Goal: Information Seeking & Learning: Find specific fact

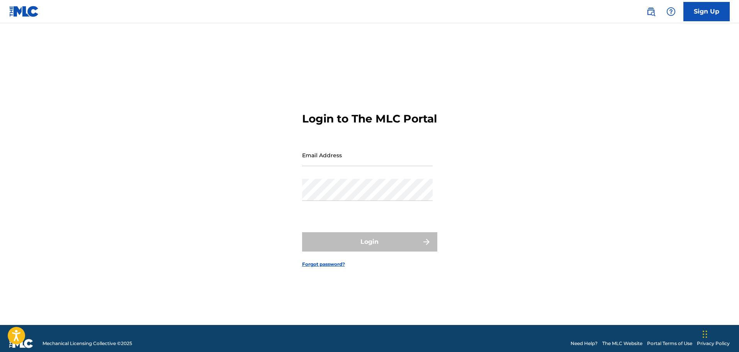
click at [651, 12] on img at bounding box center [650, 11] width 9 height 9
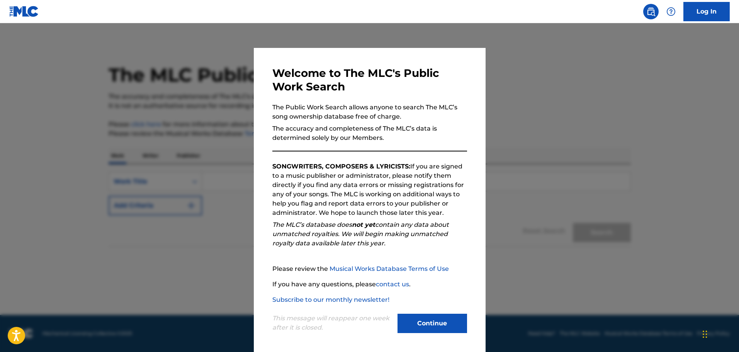
click at [432, 328] on button "Continue" at bounding box center [433, 323] width 70 height 19
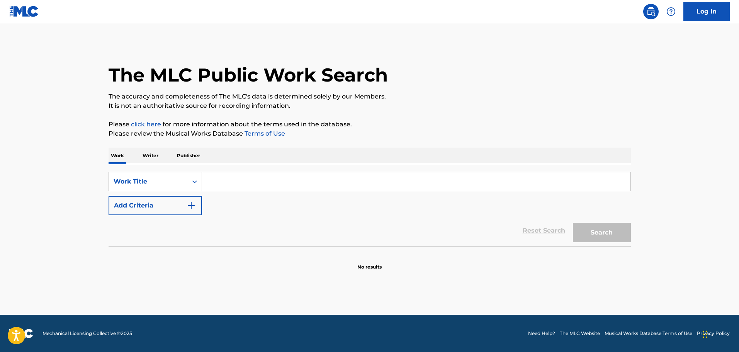
click at [268, 182] on input "Search Form" at bounding box center [416, 181] width 429 height 19
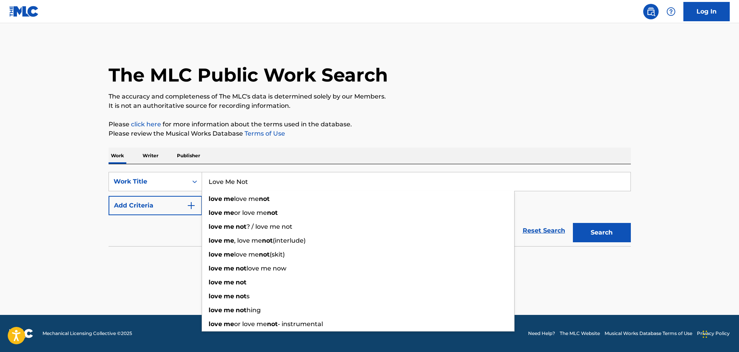
type input "Love Me Not"
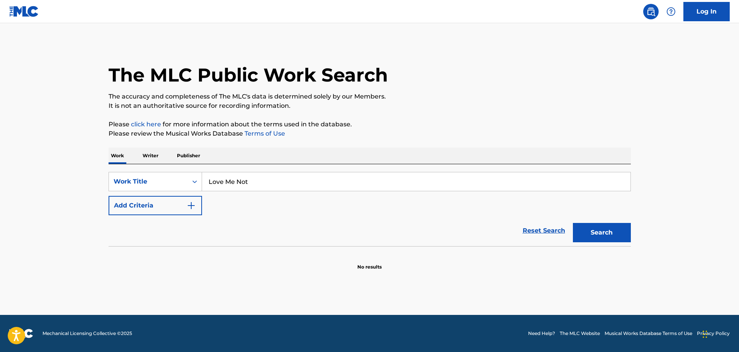
click at [194, 207] on img "Search Form" at bounding box center [191, 205] width 9 height 9
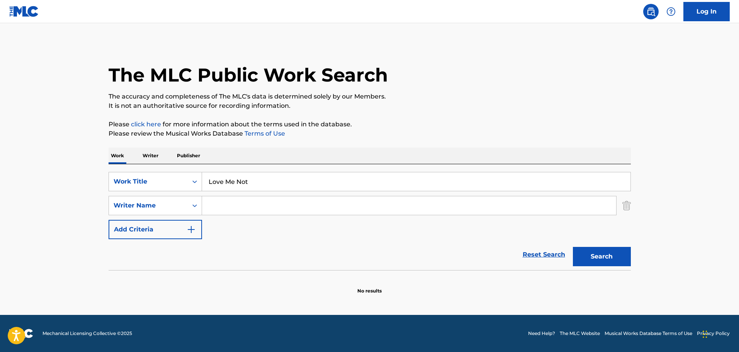
click at [225, 203] on input "Search Form" at bounding box center [409, 205] width 414 height 19
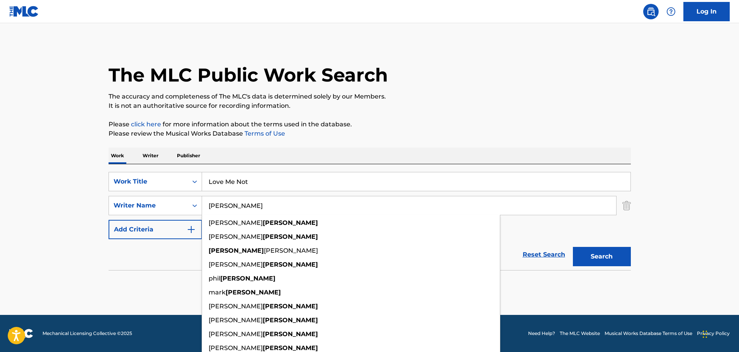
type input "Reynolds"
click at [692, 228] on main "The MLC Public Work Search The accuracy and completeness of The MLC's data is d…" at bounding box center [369, 169] width 739 height 292
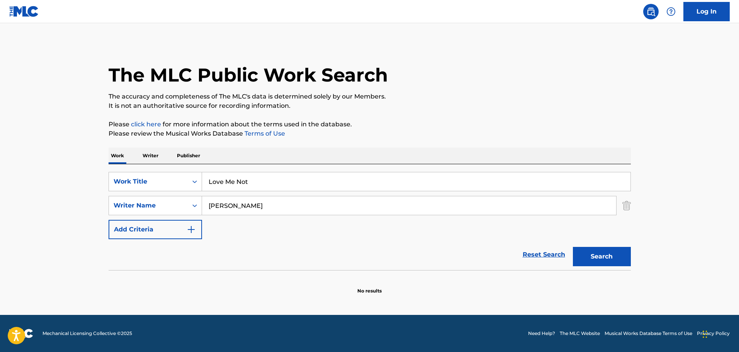
click at [612, 256] on button "Search" at bounding box center [602, 256] width 58 height 19
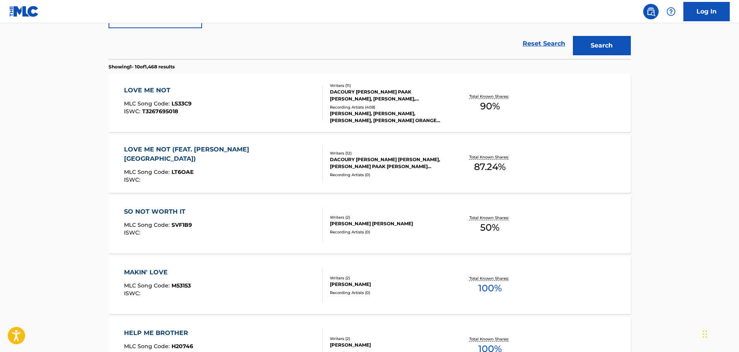
scroll to position [116, 0]
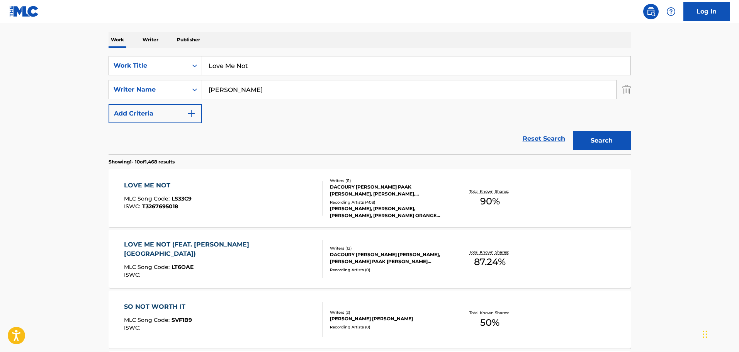
click at [252, 194] on div "LOVE ME NOT MLC Song Code : LS33C9 ISWC : T3267695018" at bounding box center [223, 198] width 199 height 35
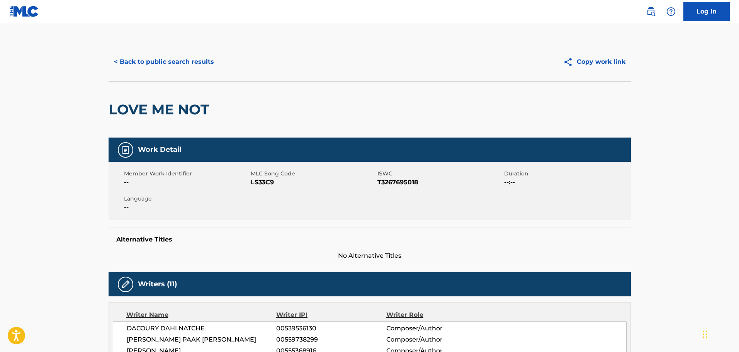
click at [260, 182] on span "LS33C9" at bounding box center [313, 182] width 125 height 9
copy span "LS33C9"
click at [180, 63] on button "< Back to public search results" at bounding box center [164, 61] width 111 height 19
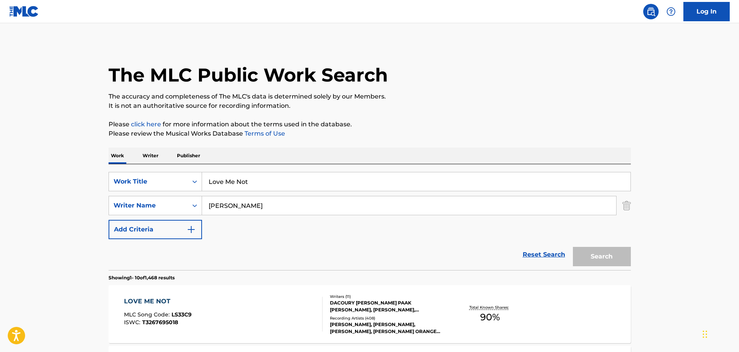
scroll to position [116, 0]
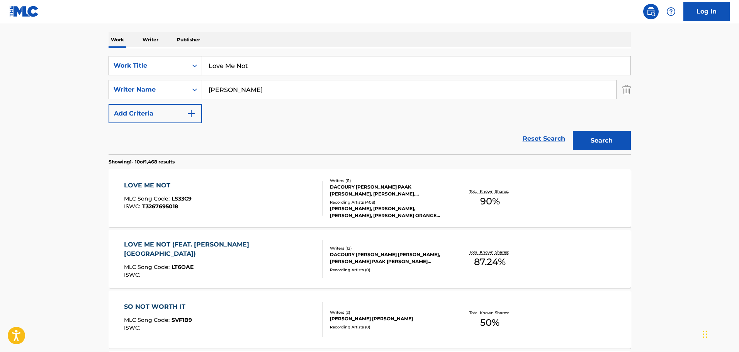
drag, startPoint x: 262, startPoint y: 64, endPoint x: 187, endPoint y: 56, distance: 75.7
click at [187, 56] on div "SearchWithCriteria885df6e4-1876-462c-8976-f7f90c982611 Work Title Love Me Not" at bounding box center [370, 65] width 522 height 19
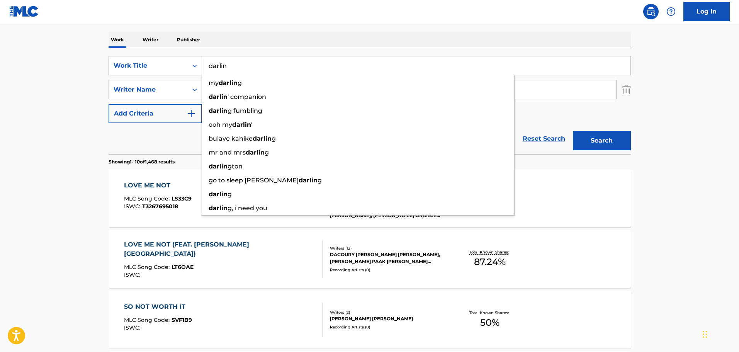
type input "darlin"
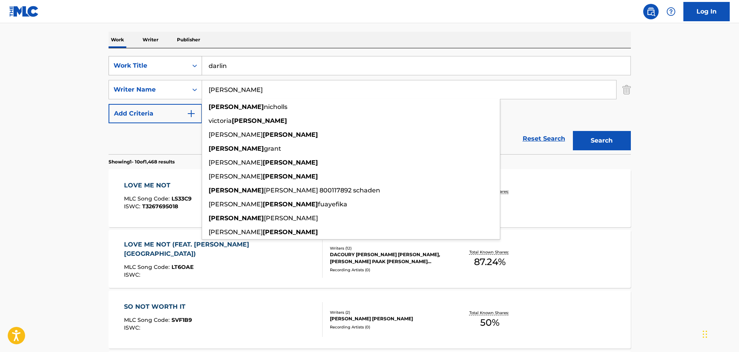
type input "maxwell"
click at [573, 131] on button "Search" at bounding box center [602, 140] width 58 height 19
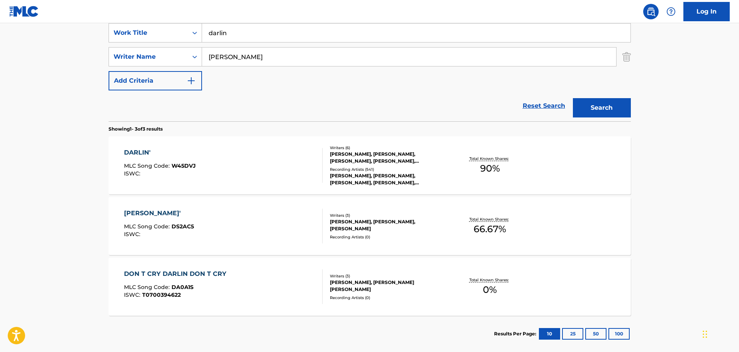
scroll to position [190, 0]
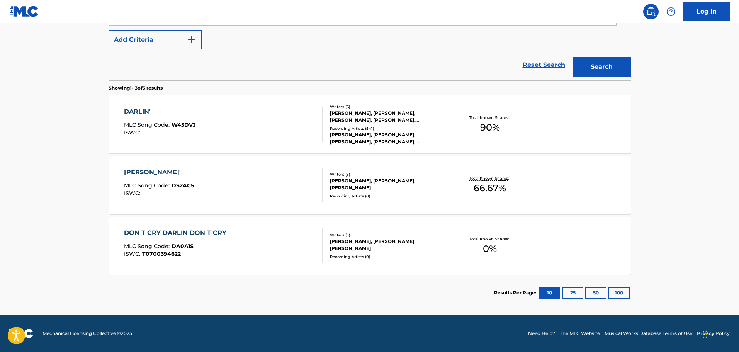
click at [375, 119] on div "JAKE ANGEL, CIARAN WILKIE, HUNTER HUFF, JACOB HIGGINS, CHASE MCQUITTY, ALEX MAX…" at bounding box center [388, 117] width 117 height 14
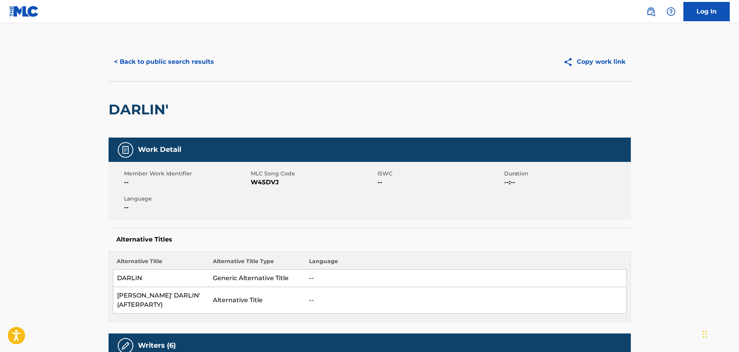
click at [259, 182] on span "W45DVJ" at bounding box center [313, 182] width 125 height 9
copy span "W45DVJ"
click at [159, 60] on button "< Back to public search results" at bounding box center [164, 61] width 111 height 19
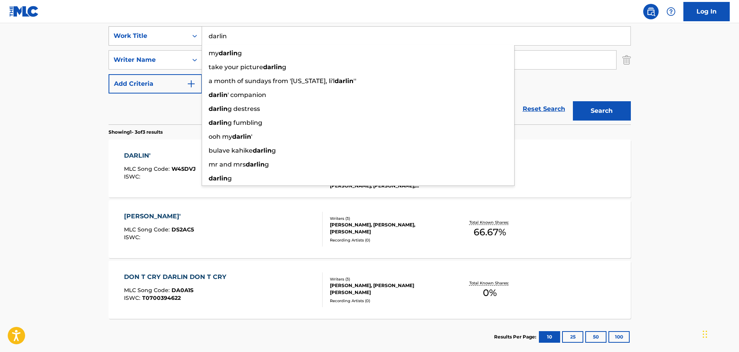
drag, startPoint x: 255, startPoint y: 37, endPoint x: 196, endPoint y: 36, distance: 59.1
click at [196, 36] on div "SearchWithCriteria885df6e4-1876-462c-8976-f7f90c982611 Work Title darlin my dar…" at bounding box center [370, 35] width 522 height 19
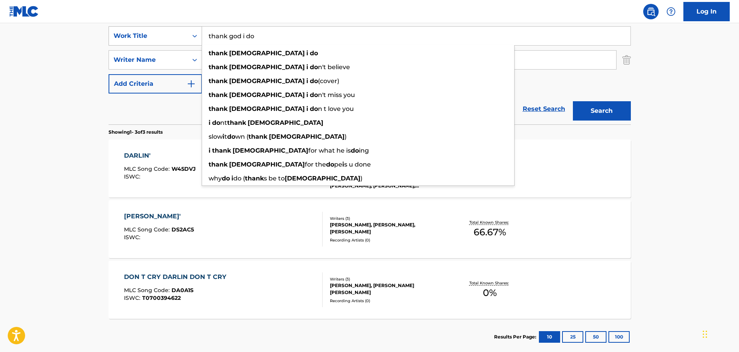
type input "thank god i do"
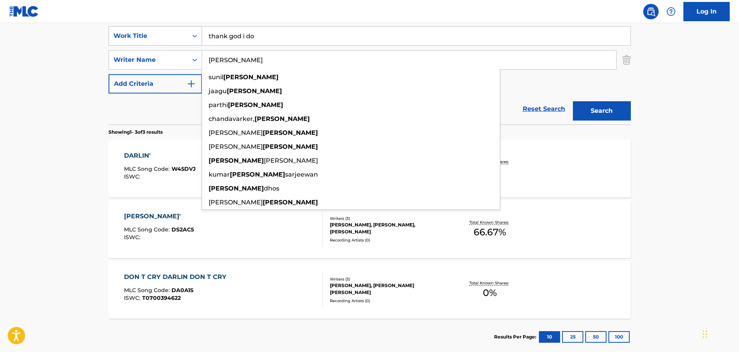
type input "bhasker"
click at [573, 101] on button "Search" at bounding box center [602, 110] width 58 height 19
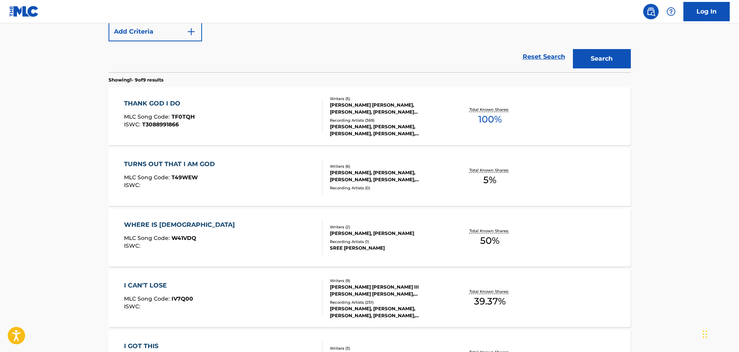
scroll to position [184, 0]
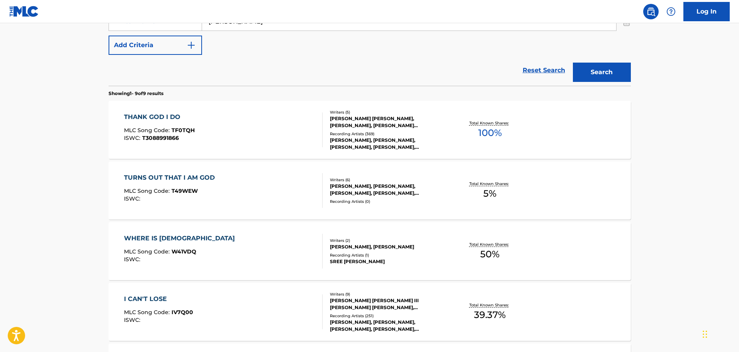
click at [319, 123] on div at bounding box center [319, 129] width 6 height 35
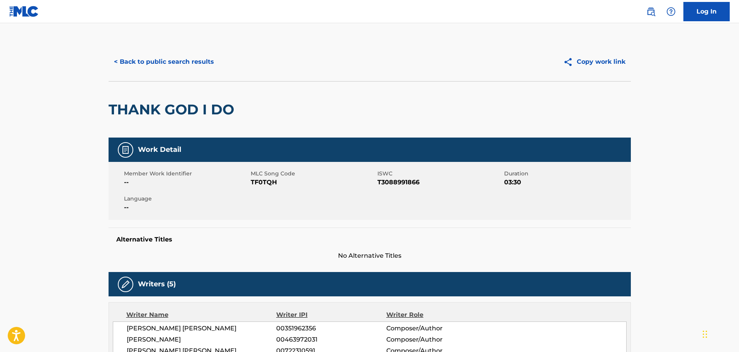
click at [264, 182] on span "TF0TQH" at bounding box center [313, 182] width 125 height 9
copy span "TF0TQH"
click at [138, 60] on button "< Back to public search results" at bounding box center [164, 61] width 111 height 19
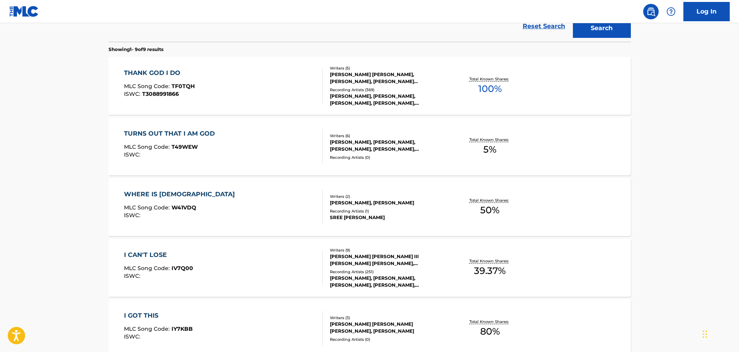
scroll to position [35, 0]
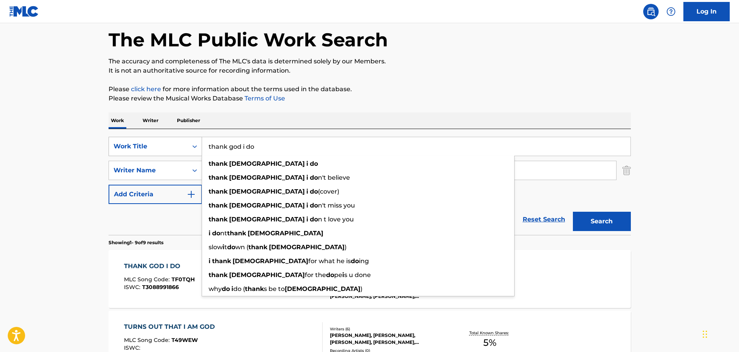
drag, startPoint x: 268, startPoint y: 142, endPoint x: 201, endPoint y: 138, distance: 66.6
click at [201, 138] on div "SearchWithCriteria885df6e4-1876-462c-8976-f7f90c982611 Work Title thank god i d…" at bounding box center [370, 146] width 522 height 19
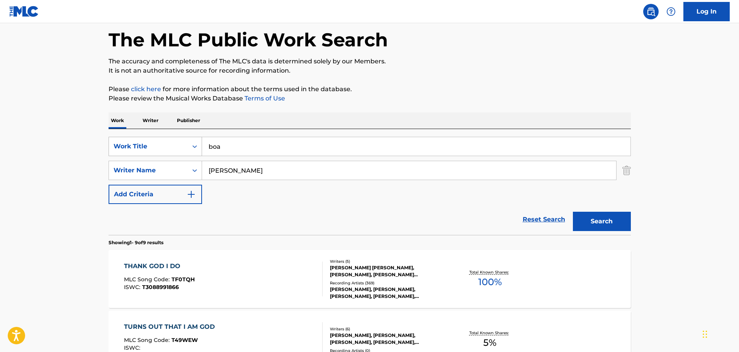
type input "boa"
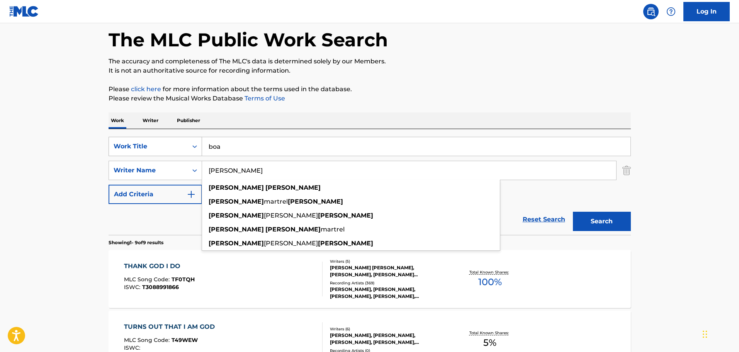
type input "julian mason"
click at [573, 212] on button "Search" at bounding box center [602, 221] width 58 height 19
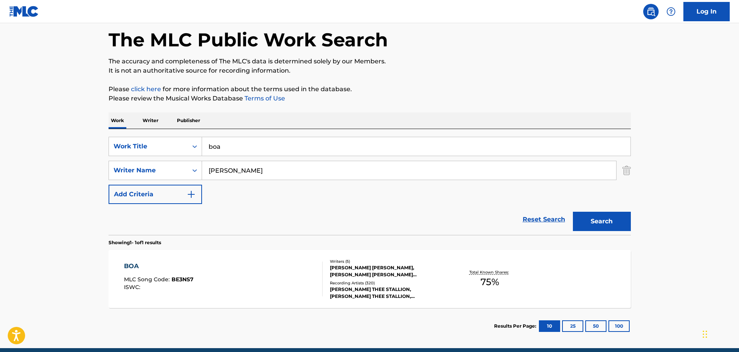
click at [255, 284] on div "BOA MLC Song Code : BE3NS7 ISWC :" at bounding box center [223, 279] width 199 height 35
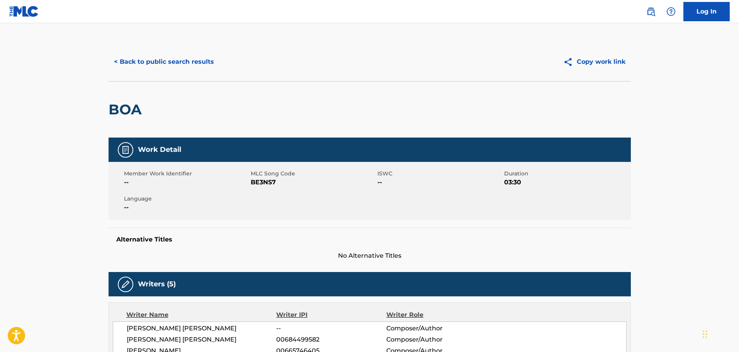
click at [261, 183] on span "BE3NS7" at bounding box center [313, 182] width 125 height 9
copy span "BE3NS7"
click at [170, 65] on button "< Back to public search results" at bounding box center [164, 61] width 111 height 19
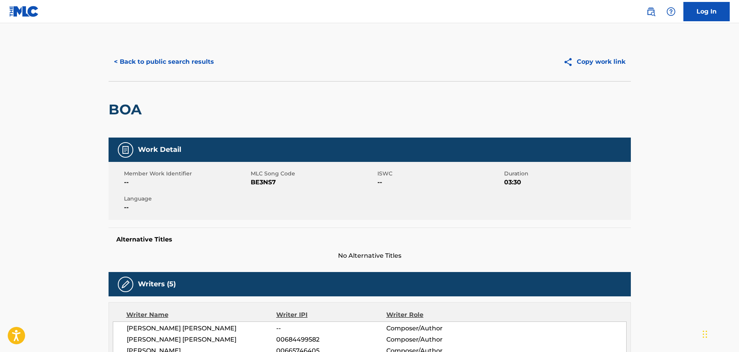
scroll to position [24, 0]
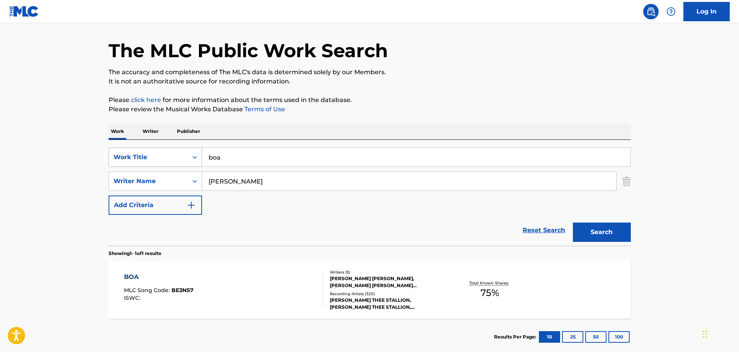
drag, startPoint x: 275, startPoint y: 155, endPoint x: 139, endPoint y: 152, distance: 135.3
click at [139, 152] on div "SearchWithCriteria885df6e4-1876-462c-8976-f7f90c982611 Work Title boa" at bounding box center [370, 157] width 522 height 19
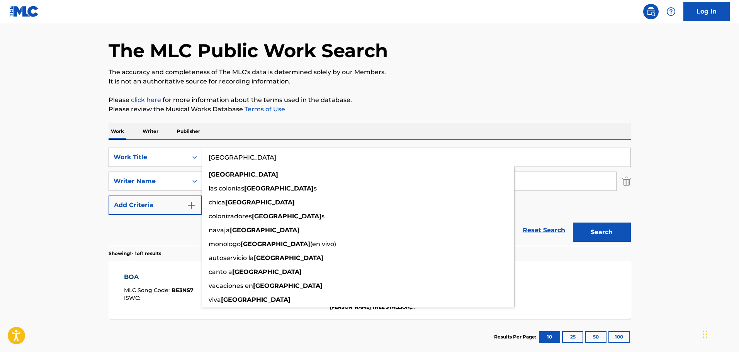
type input "suiza"
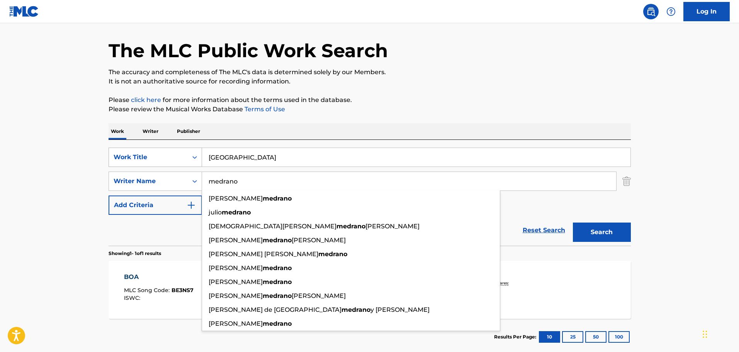
type input "medrano"
click at [573, 223] on button "Search" at bounding box center [602, 232] width 58 height 19
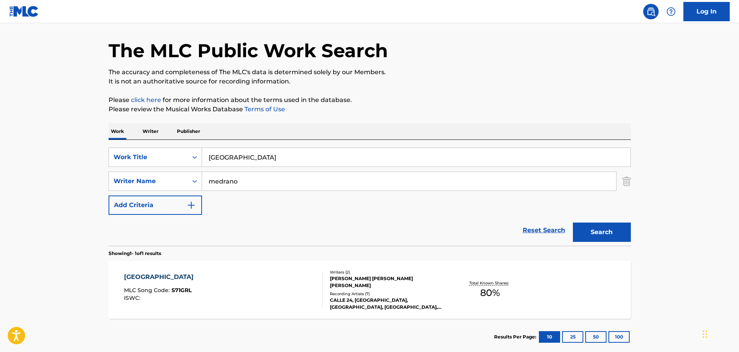
click at [252, 294] on div "SUIZA MLC Song Code : S71GRL ISWC :" at bounding box center [223, 289] width 199 height 35
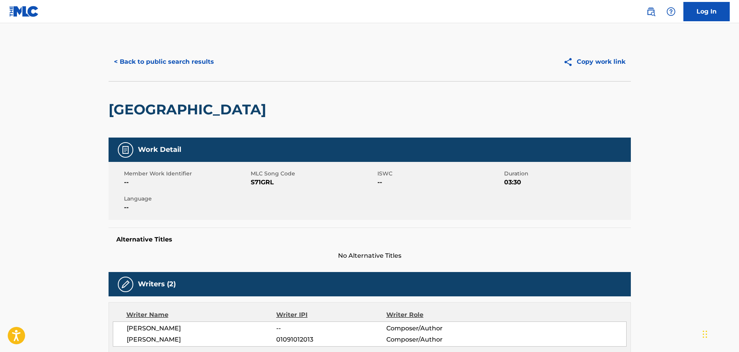
click at [264, 184] on span "S71GRL" at bounding box center [313, 182] width 125 height 9
copy span "S71GRL"
click at [174, 62] on button "< Back to public search results" at bounding box center [164, 61] width 111 height 19
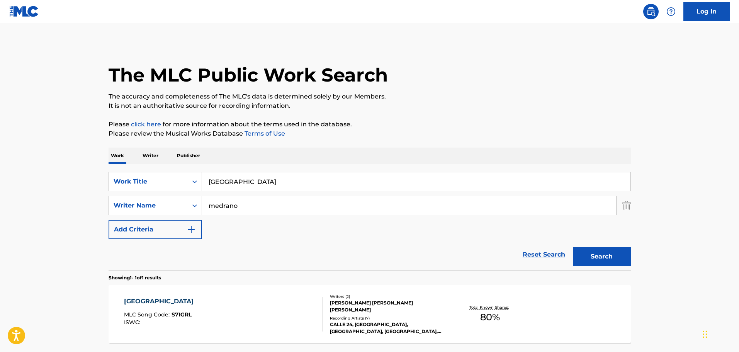
scroll to position [24, 0]
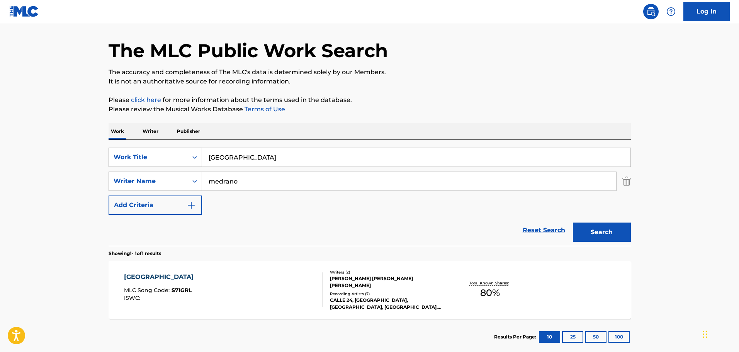
drag, startPoint x: 230, startPoint y: 158, endPoint x: 198, endPoint y: 152, distance: 32.5
click at [200, 153] on div "SearchWithCriteria885df6e4-1876-462c-8976-f7f90c982611 Work Title suiza" at bounding box center [370, 157] width 522 height 19
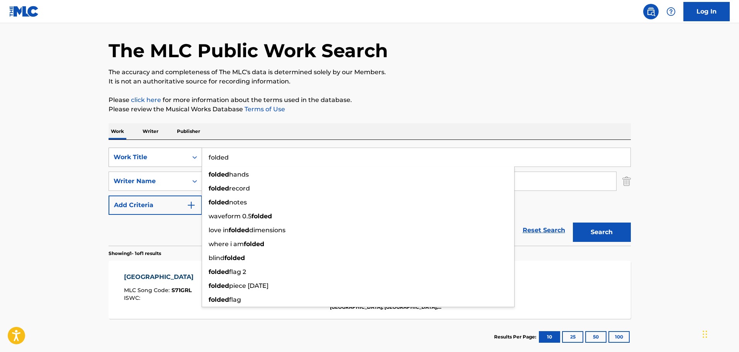
type input "folded"
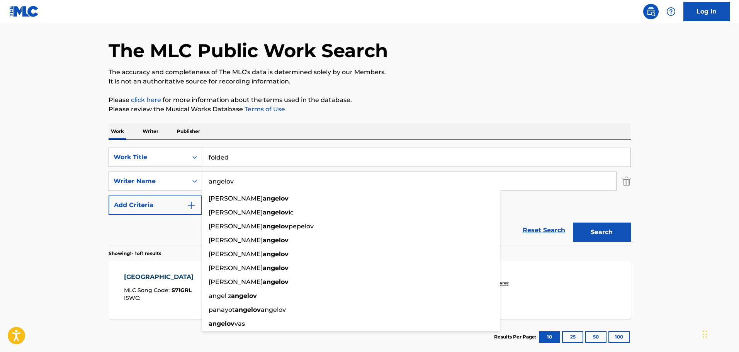
click at [573, 223] on button "Search" at bounding box center [602, 232] width 58 height 19
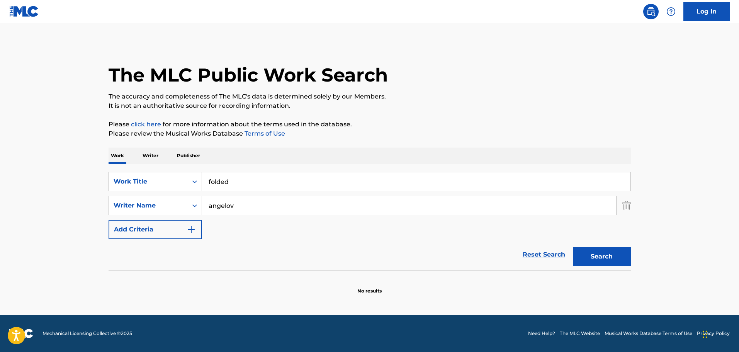
scroll to position [0, 0]
click at [307, 209] on input "angelov" at bounding box center [409, 205] width 414 height 19
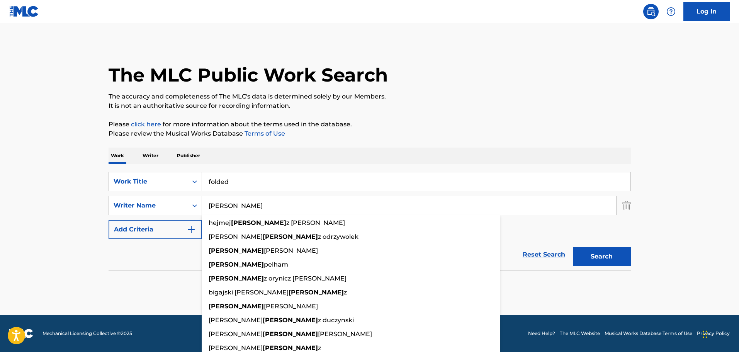
click at [573, 247] on button "Search" at bounding box center [602, 256] width 58 height 19
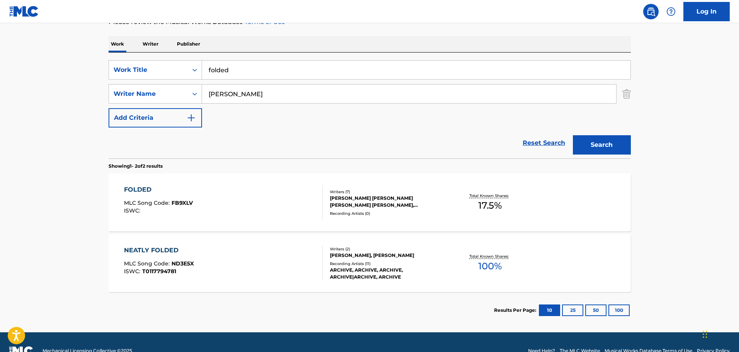
scroll to position [116, 0]
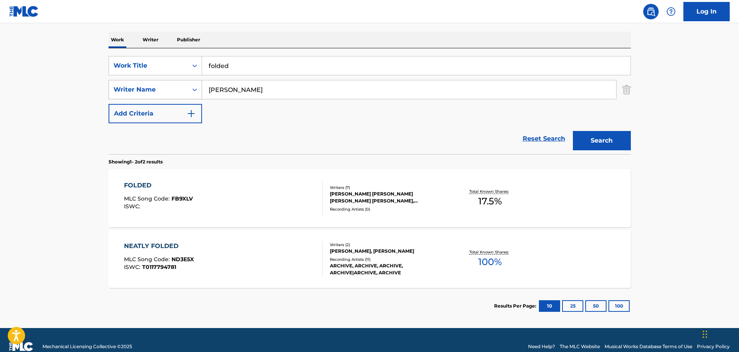
drag, startPoint x: 237, startPoint y: 88, endPoint x: 193, endPoint y: 89, distance: 44.1
click at [193, 89] on div "SearchWithCriteriac863019f-36a8-46b6-bee6-68a6e560d7ad Writer Name Darius" at bounding box center [370, 89] width 522 height 19
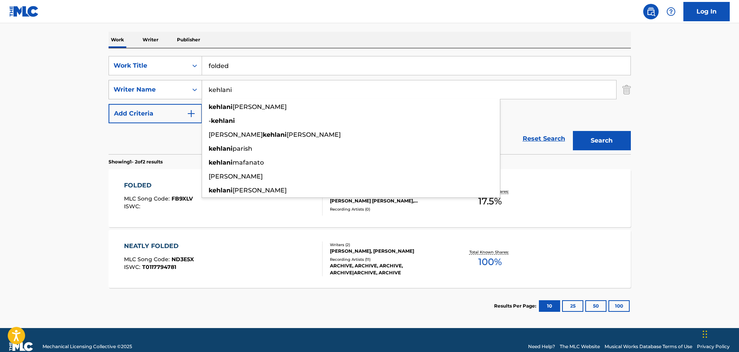
type input "kehlani"
click at [573, 131] on button "Search" at bounding box center [602, 140] width 58 height 19
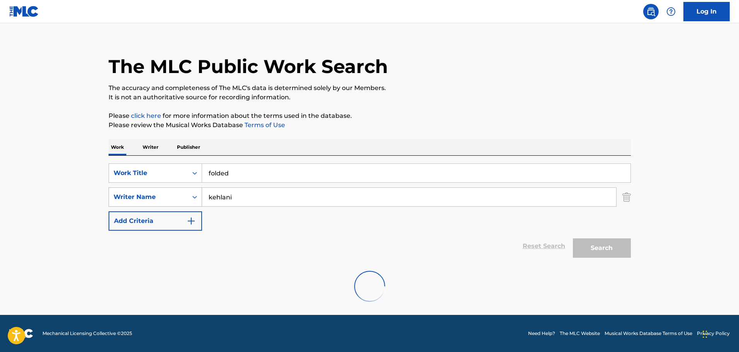
scroll to position [68, 0]
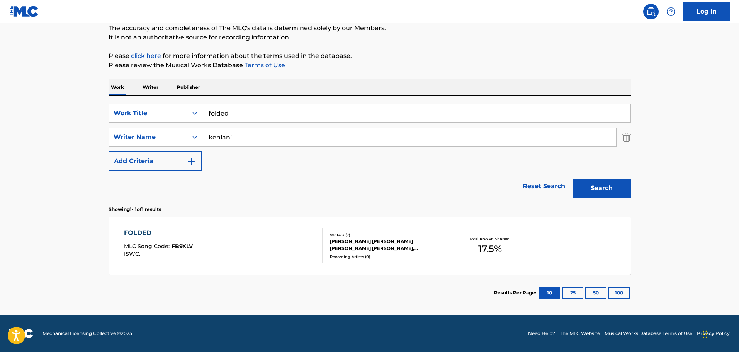
click at [281, 247] on div "FOLDED MLC Song Code : FB9XLV ISWC :" at bounding box center [223, 245] width 199 height 35
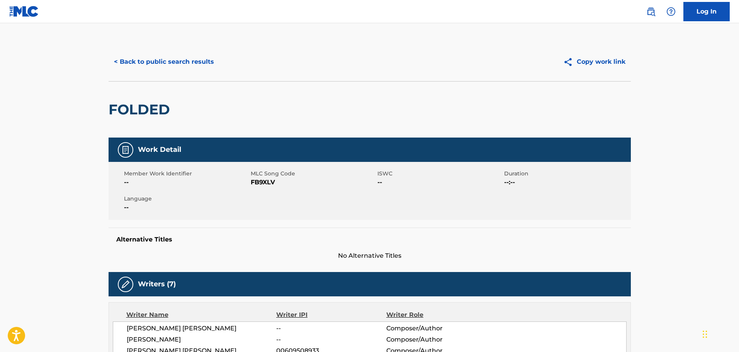
click at [134, 60] on button "< Back to public search results" at bounding box center [164, 61] width 111 height 19
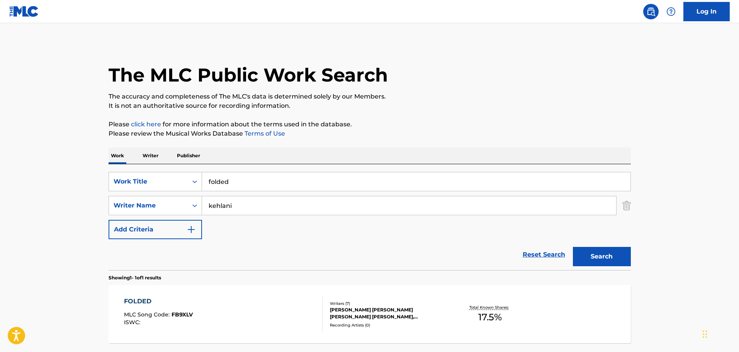
scroll to position [24, 0]
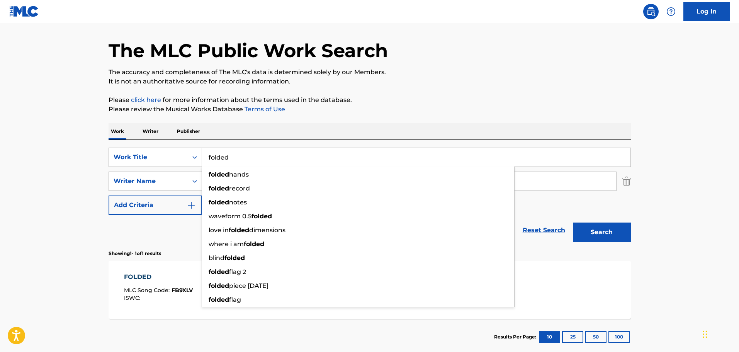
drag, startPoint x: 240, startPoint y: 158, endPoint x: 205, endPoint y: 156, distance: 34.8
click at [205, 156] on input "folded" at bounding box center [416, 157] width 429 height 19
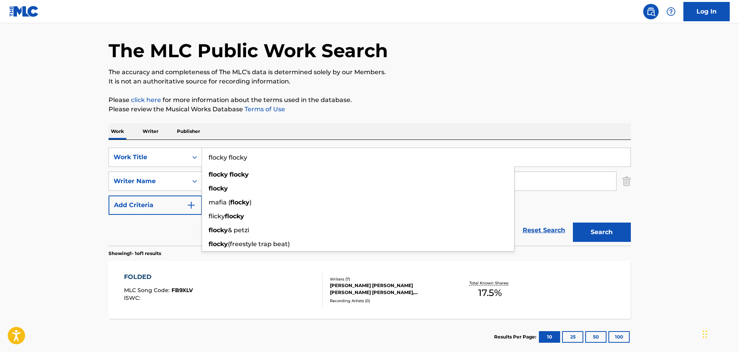
type input "flocky flocky"
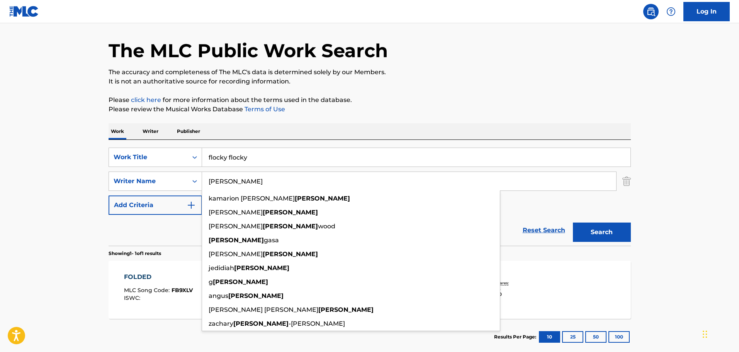
type input "webster"
click at [573, 223] on button "Search" at bounding box center [602, 232] width 58 height 19
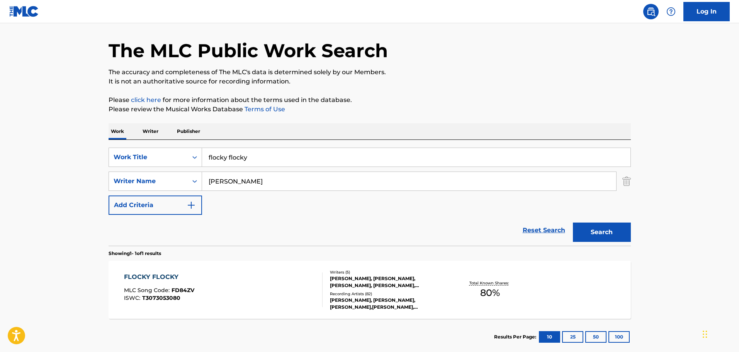
click at [277, 286] on div "FLOCKY FLOCKY MLC Song Code : FD84ZV ISWC : T3073053080" at bounding box center [223, 289] width 199 height 35
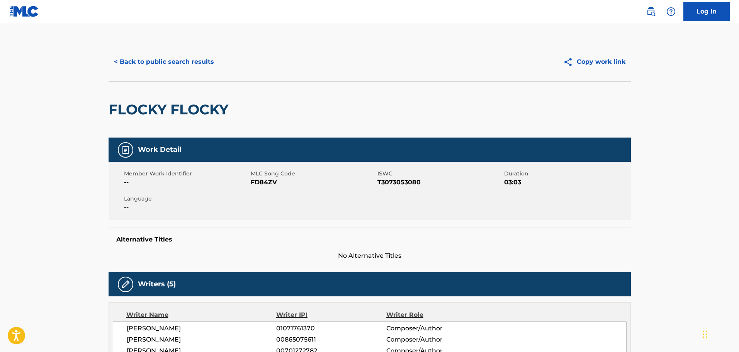
click at [264, 182] on span "FD84ZV" at bounding box center [313, 182] width 125 height 9
copy span "FD84ZV"
click at [151, 62] on button "< Back to public search results" at bounding box center [164, 61] width 111 height 19
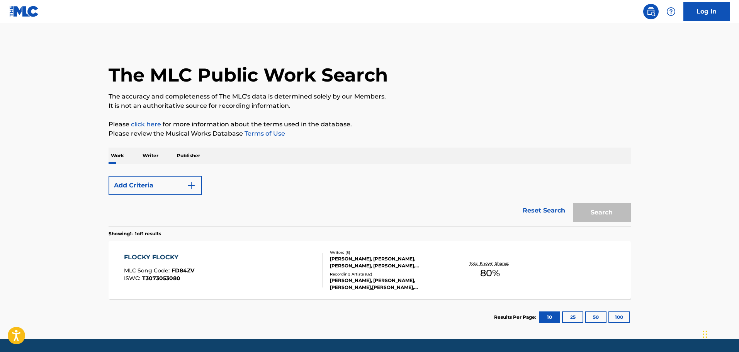
scroll to position [24, 0]
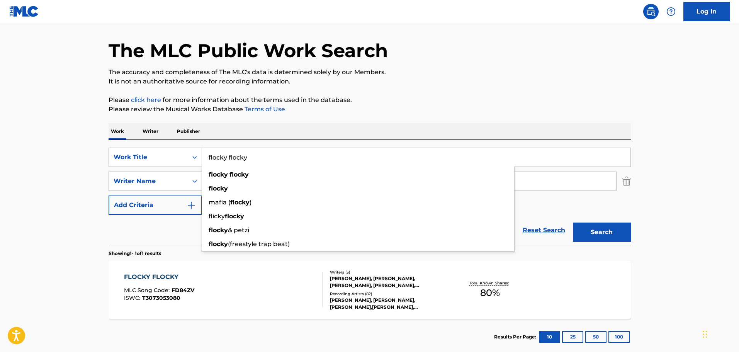
drag, startPoint x: 277, startPoint y: 156, endPoint x: 245, endPoint y: 154, distance: 32.1
click at [194, 158] on div "SearchWithCriteria885df6e4-1876-462c-8976-f7f90c982611 Work Title flocky flocky…" at bounding box center [370, 157] width 522 height 19
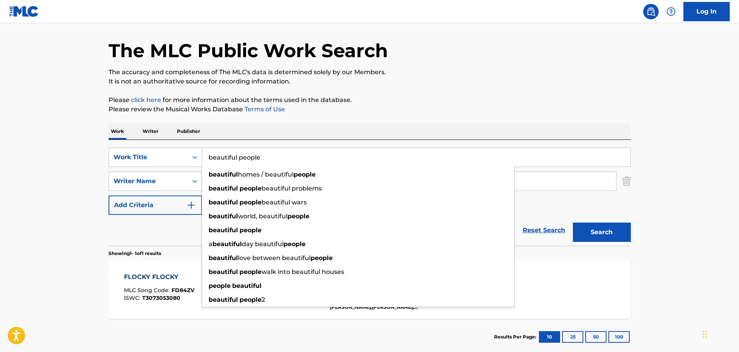
type input "beautiful people"
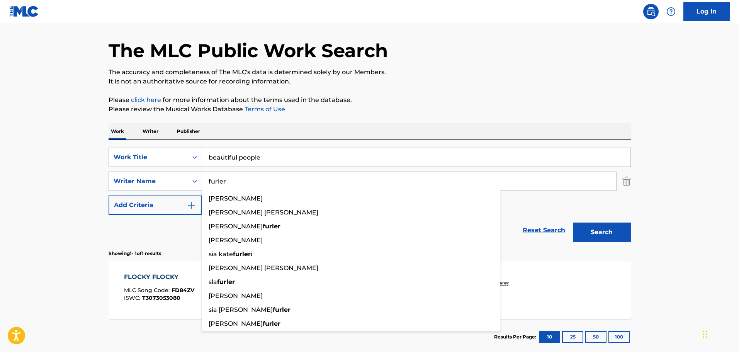
type input "furler"
click at [573, 223] on button "Search" at bounding box center [602, 232] width 58 height 19
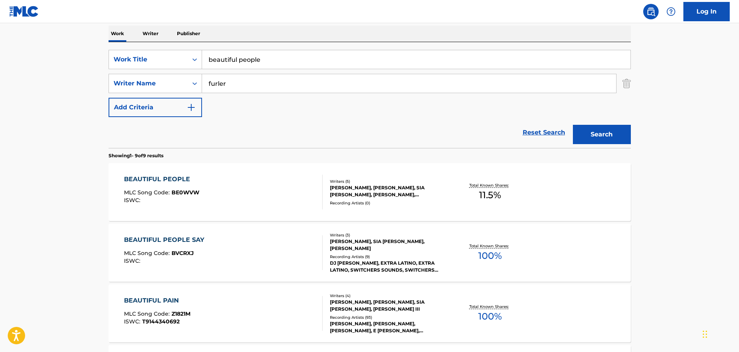
scroll to position [140, 0]
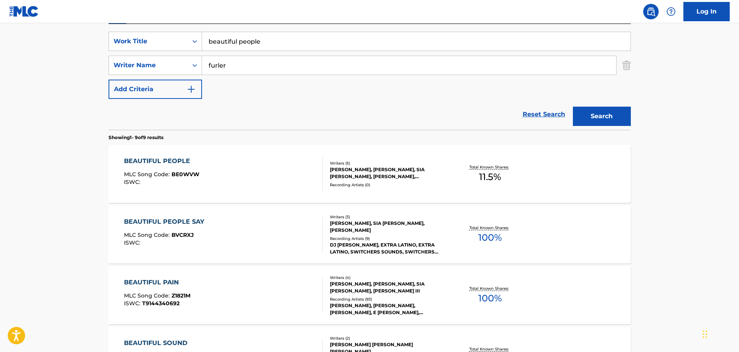
click at [243, 186] on div "BEAUTIFUL PEOPLE MLC Song Code : BE0WVW ISWC :" at bounding box center [223, 173] width 199 height 35
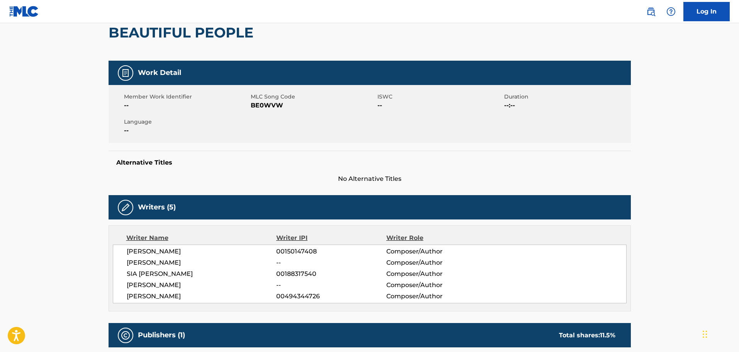
scroll to position [65, 0]
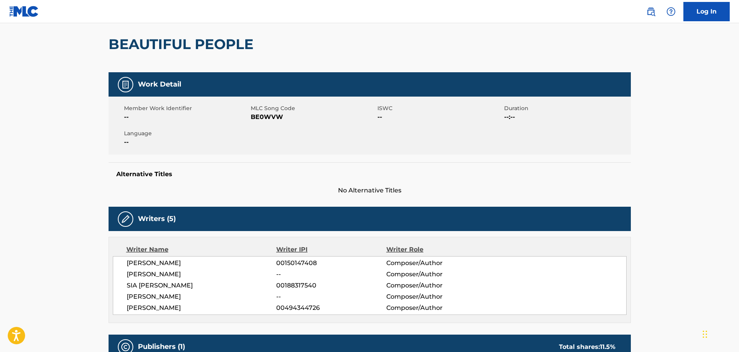
click at [259, 117] on span "BE0WVW" at bounding box center [313, 116] width 125 height 9
copy span "BE0WVW"
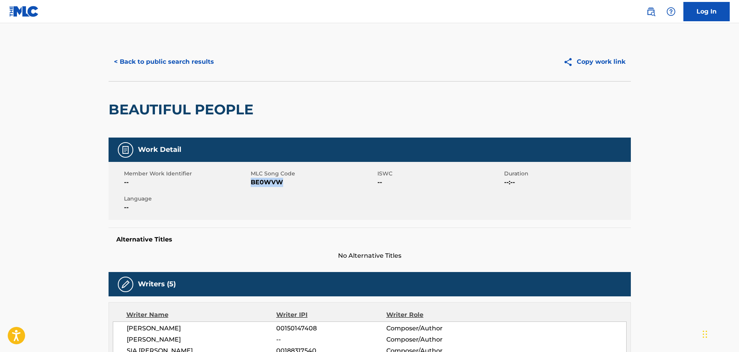
click at [137, 63] on button "< Back to public search results" at bounding box center [164, 61] width 111 height 19
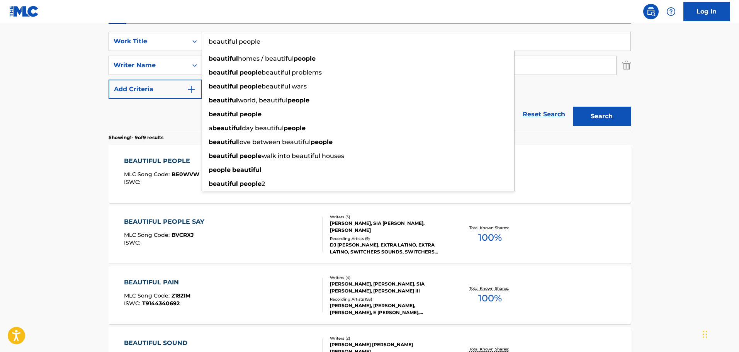
drag, startPoint x: 236, startPoint y: 41, endPoint x: 166, endPoint y: 29, distance: 70.6
click at [166, 29] on div "SearchWithCriteria885df6e4-1876-462c-8976-f7f90c982611 Work Title beautiful peo…" at bounding box center [370, 77] width 522 height 106
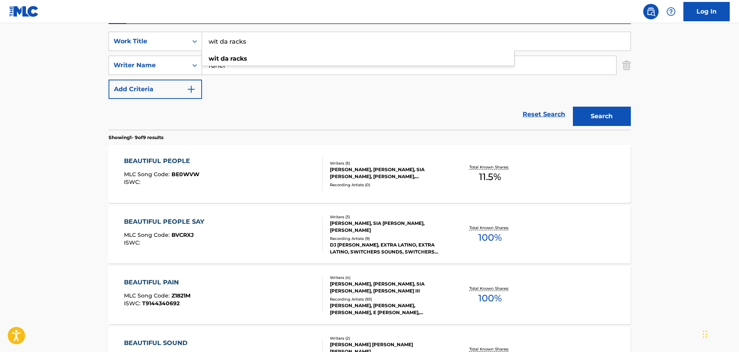
type input "wit da racks"
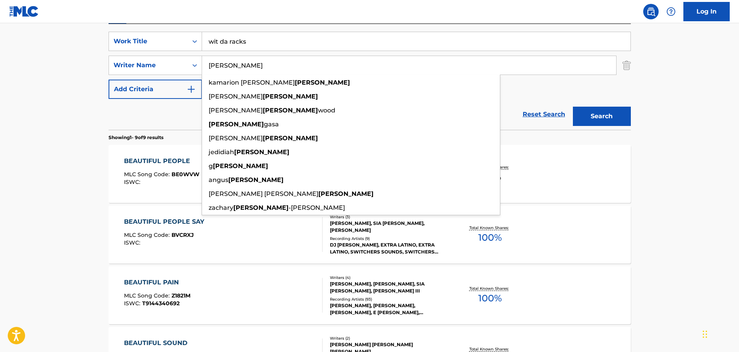
type input "webster"
click at [573, 107] on button "Search" at bounding box center [602, 116] width 58 height 19
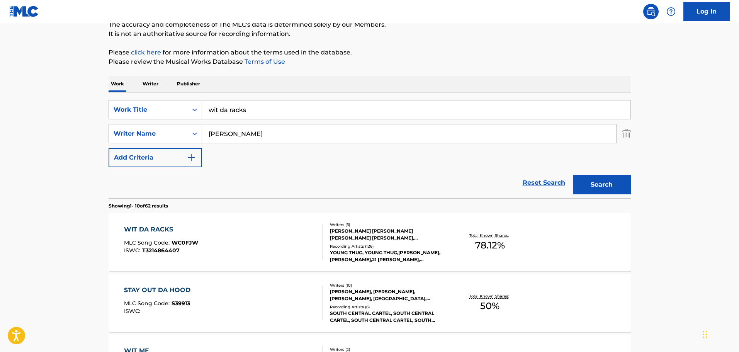
scroll to position [102, 0]
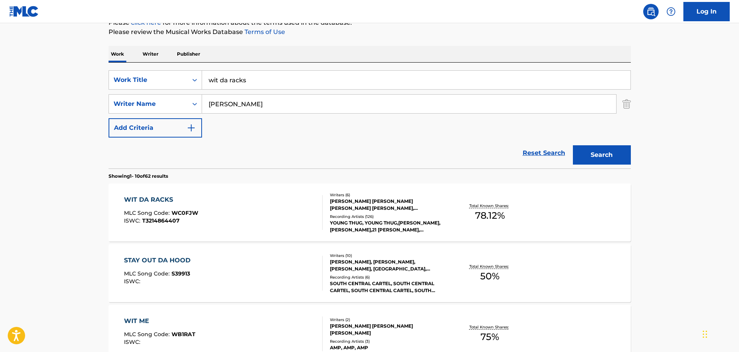
click at [343, 208] on div "DYLAN TAYLOR CLEARY-KRELL, JACQUES WEBSTER, JEFFERY LAMAR WILLIAMS, SHE'YAA BIN…" at bounding box center [388, 205] width 117 height 14
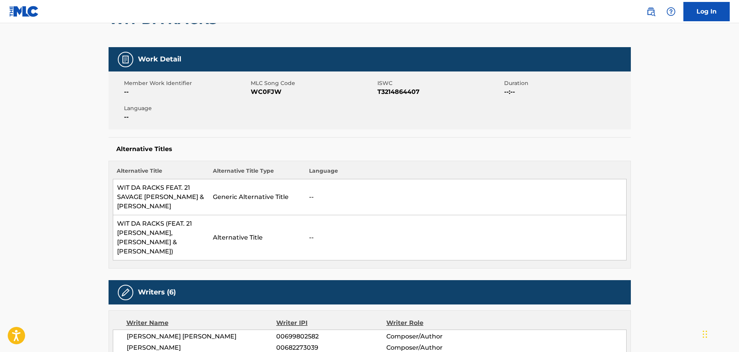
scroll to position [77, 0]
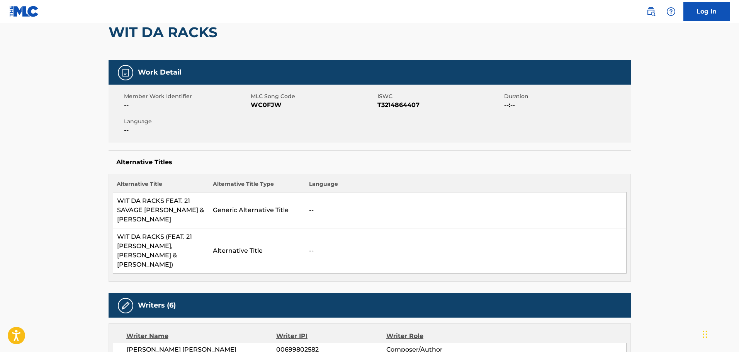
click at [274, 105] on span "WC0FJW" at bounding box center [313, 104] width 125 height 9
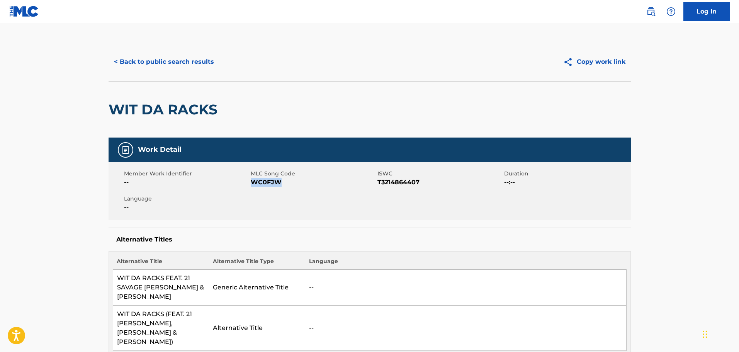
click at [175, 60] on button "< Back to public search results" at bounding box center [164, 61] width 111 height 19
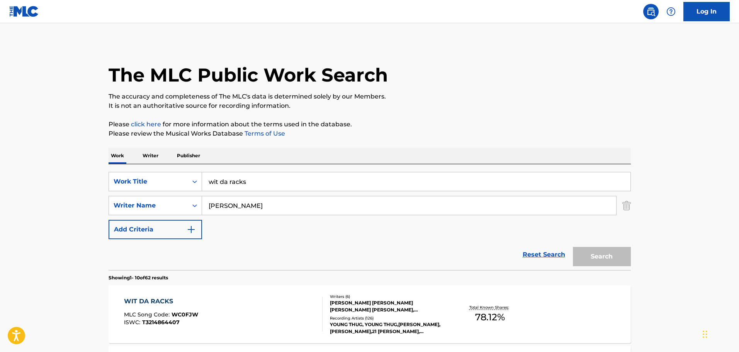
scroll to position [102, 0]
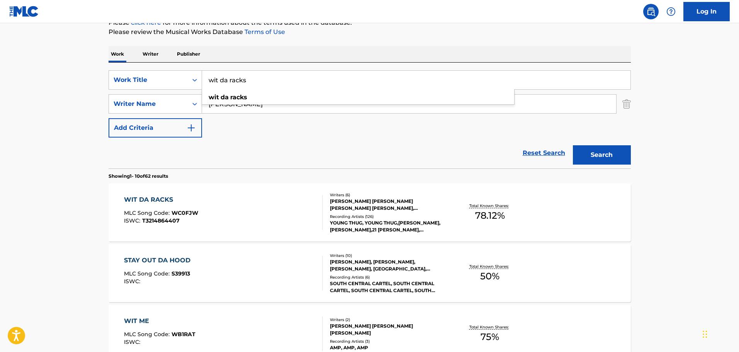
drag, startPoint x: 259, startPoint y: 73, endPoint x: 196, endPoint y: 68, distance: 63.2
click at [196, 68] on div "SearchWithCriteria885df6e4-1876-462c-8976-f7f90c982611 Work Title wit da racks …" at bounding box center [370, 116] width 522 height 106
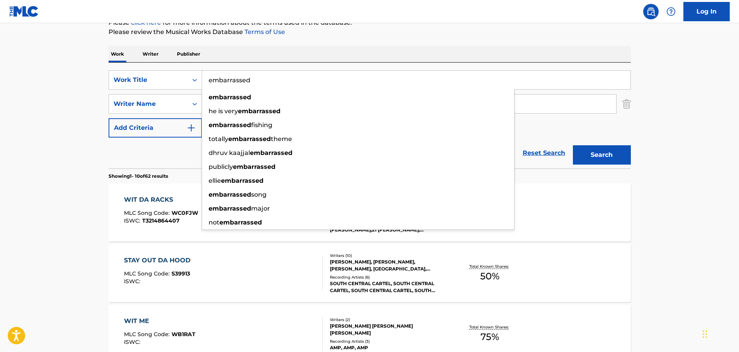
type input "embarrassed"
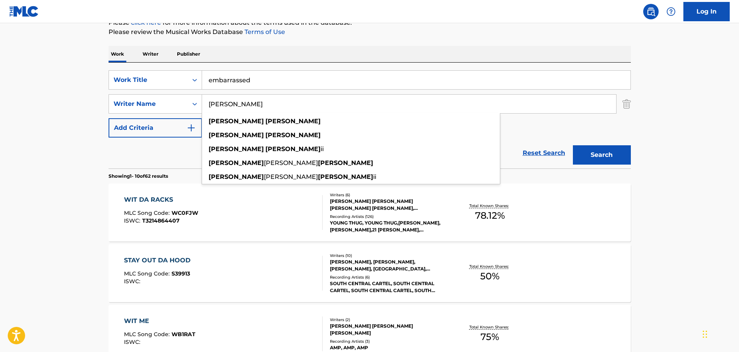
type input "jacques webster"
click at [573, 145] on button "Search" at bounding box center [602, 154] width 58 height 19
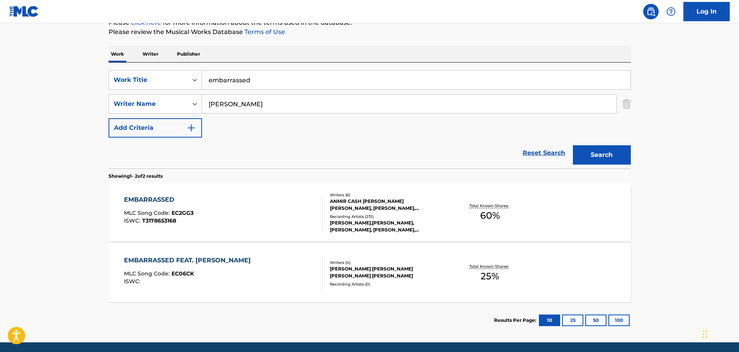
click at [265, 267] on div "EMBARRASSED FEAT. TRAVIS SCOTT MLC Song Code : EC06CK ISWC :" at bounding box center [223, 273] width 199 height 35
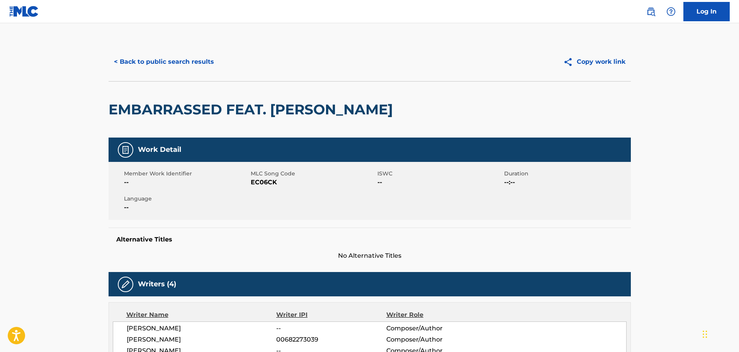
click at [197, 62] on button "< Back to public search results" at bounding box center [164, 61] width 111 height 19
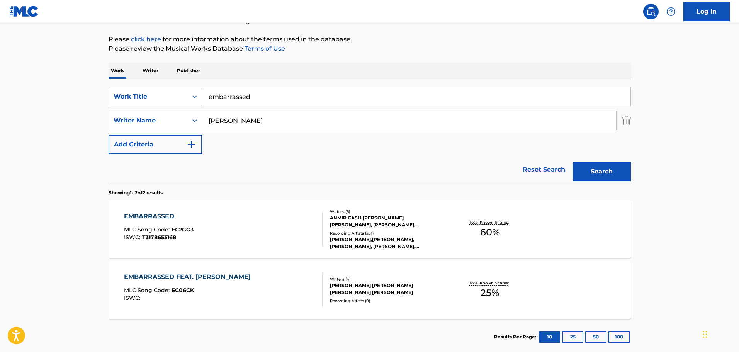
click at [249, 236] on div "EMBARRASSED MLC Song Code : EC2GG3 ISWC : T3178653168" at bounding box center [223, 229] width 199 height 35
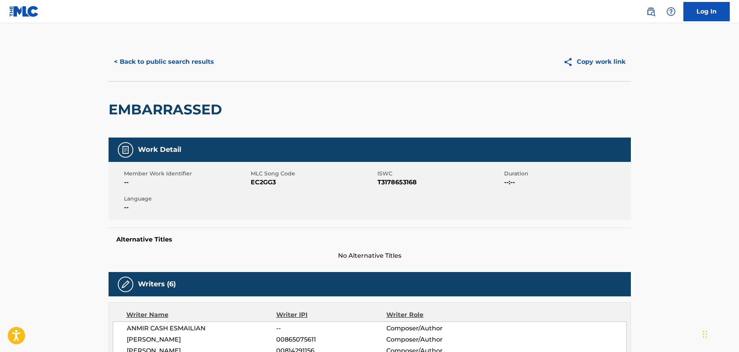
click at [166, 63] on button "< Back to public search results" at bounding box center [164, 61] width 111 height 19
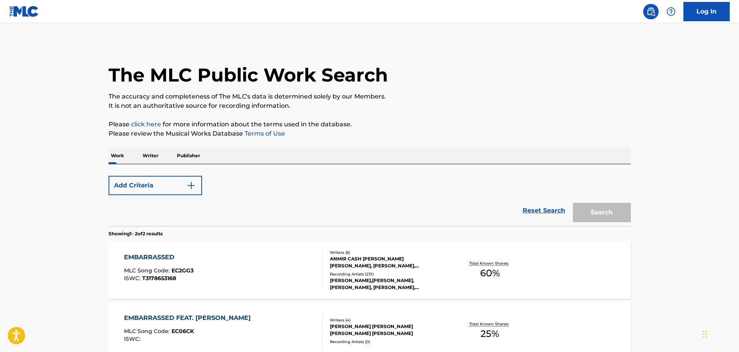
scroll to position [85, 0]
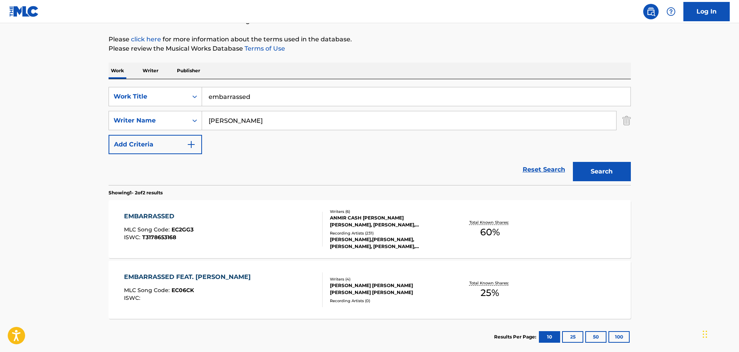
click at [245, 273] on div "EMBARRASSED FEAT. TRAVIS SCOTT" at bounding box center [189, 276] width 131 height 9
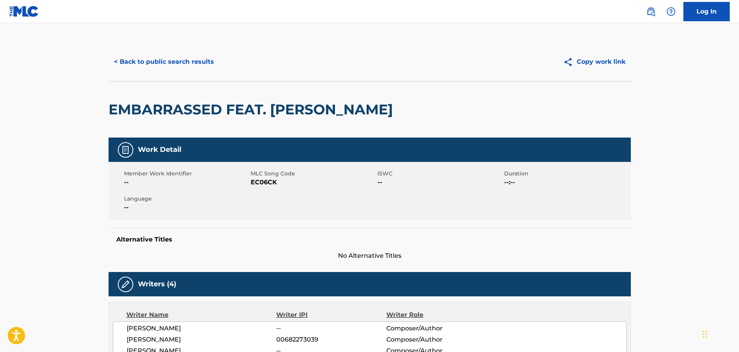
click at [178, 64] on button "< Back to public search results" at bounding box center [164, 61] width 111 height 19
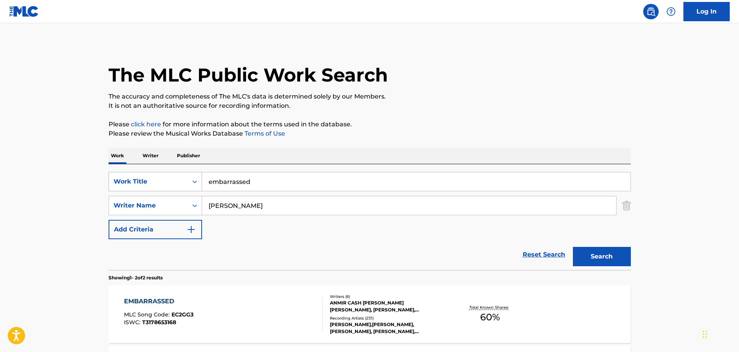
scroll to position [85, 0]
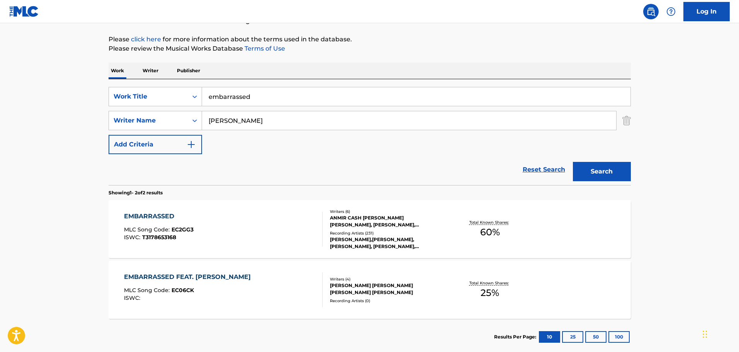
click at [267, 226] on div "EMBARRASSED MLC Song Code : EC2GG3 ISWC : T3178653168" at bounding box center [223, 229] width 199 height 35
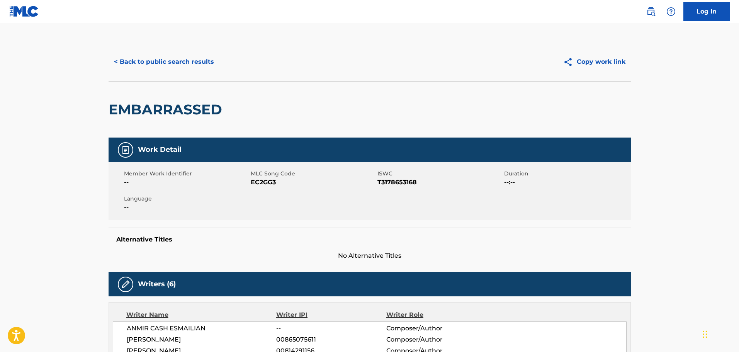
click at [176, 62] on button "< Back to public search results" at bounding box center [164, 61] width 111 height 19
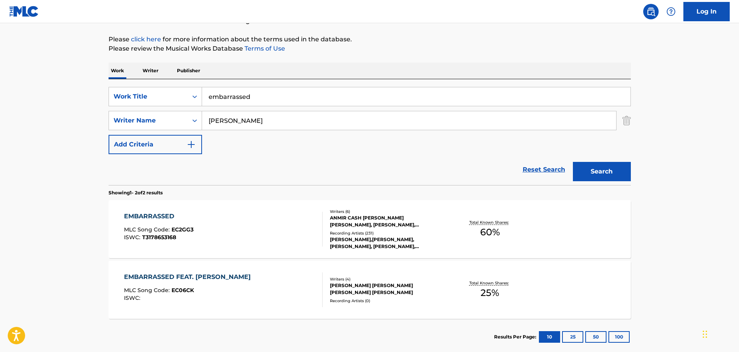
click at [259, 287] on div "EMBARRASSED FEAT. TRAVIS SCOTT MLC Song Code : EC06CK ISWC :" at bounding box center [223, 289] width 199 height 35
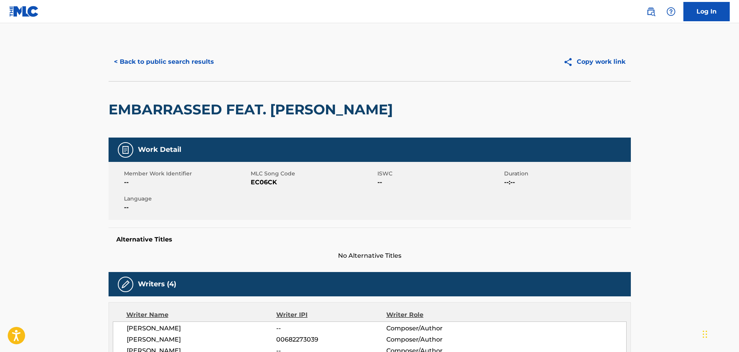
click at [169, 60] on button "< Back to public search results" at bounding box center [164, 61] width 111 height 19
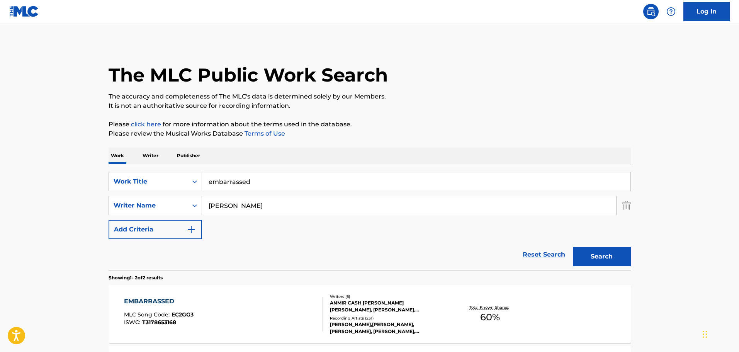
scroll to position [85, 0]
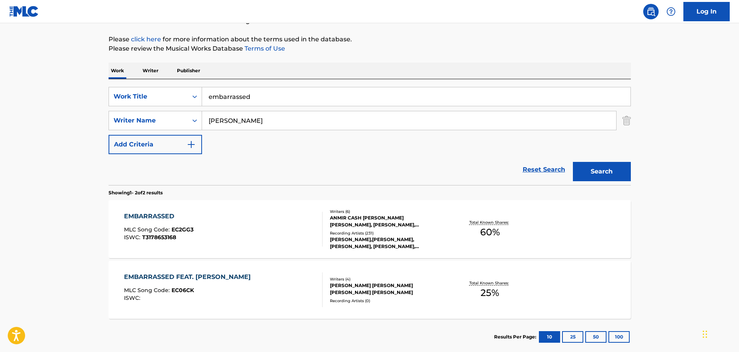
click at [260, 231] on div "EMBARRASSED MLC Song Code : EC2GG3 ISWC : T3178653168" at bounding box center [223, 229] width 199 height 35
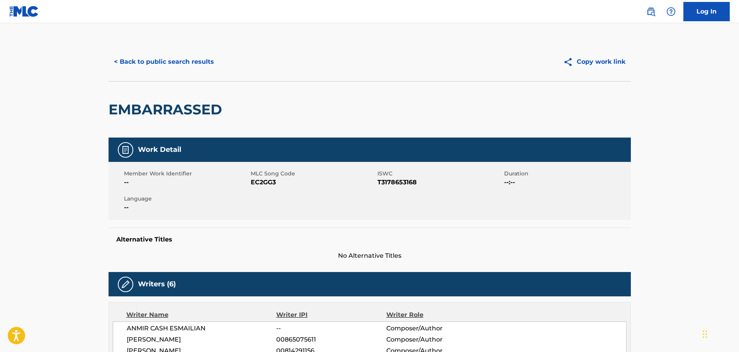
click at [199, 61] on button "< Back to public search results" at bounding box center [164, 61] width 111 height 19
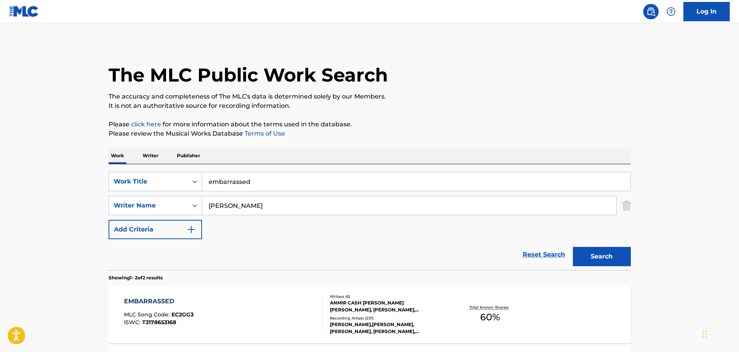
scroll to position [85, 0]
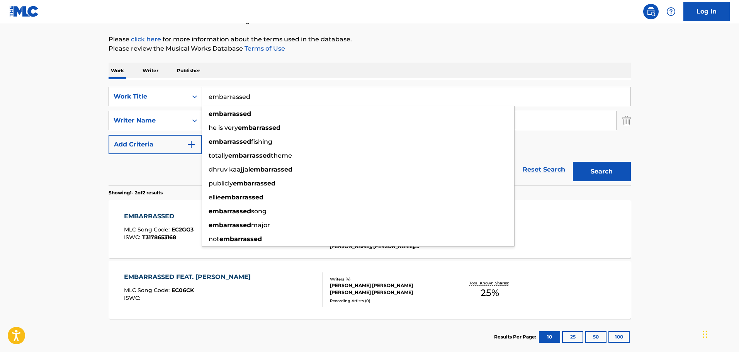
drag, startPoint x: 253, startPoint y: 98, endPoint x: 194, endPoint y: 88, distance: 59.6
click at [194, 88] on div "SearchWithCriteria885df6e4-1876-462c-8976-f7f90c982611 Work Title embarrassed e…" at bounding box center [370, 96] width 522 height 19
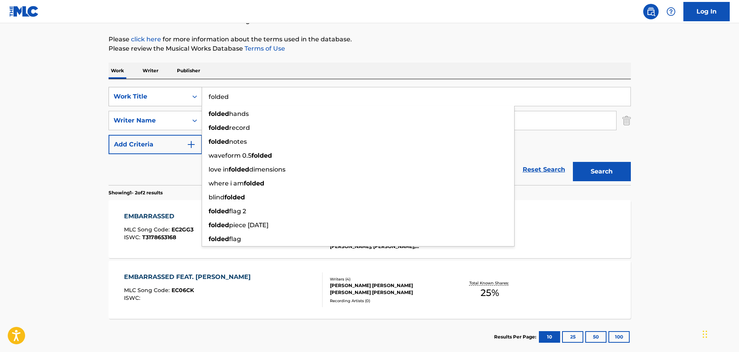
type input "folded"
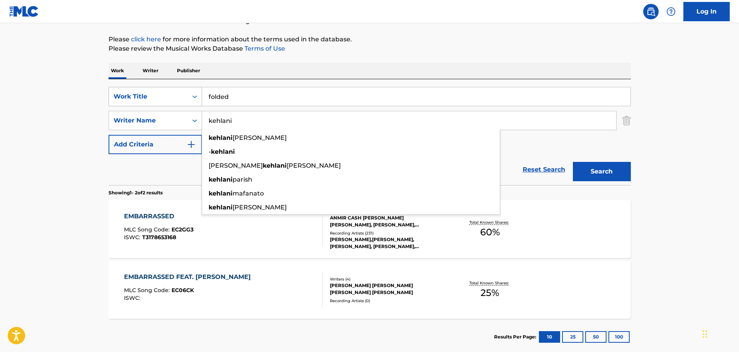
type input "kehlani"
click at [573, 162] on button "Search" at bounding box center [602, 171] width 58 height 19
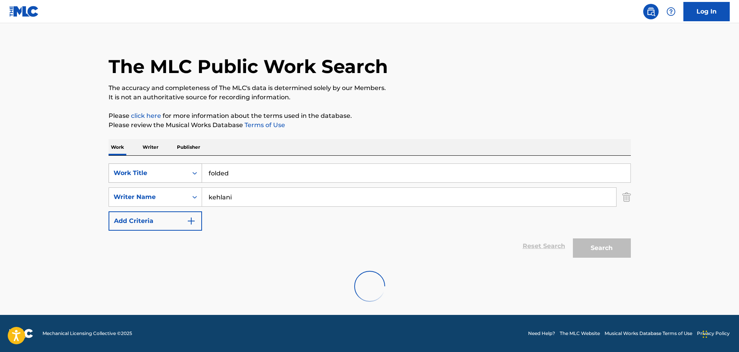
scroll to position [68, 0]
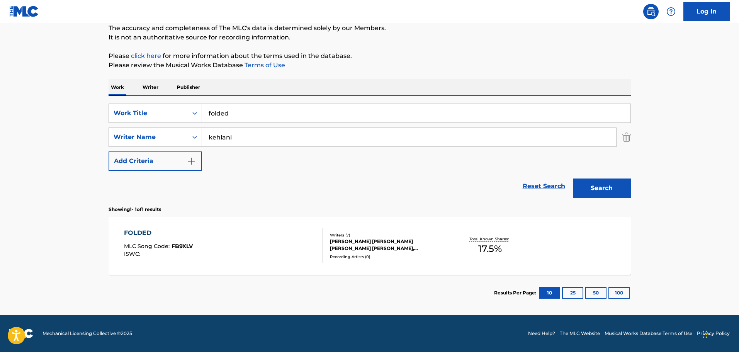
click at [262, 250] on div "FOLDED MLC Song Code : FB9XLV ISWC :" at bounding box center [223, 245] width 199 height 35
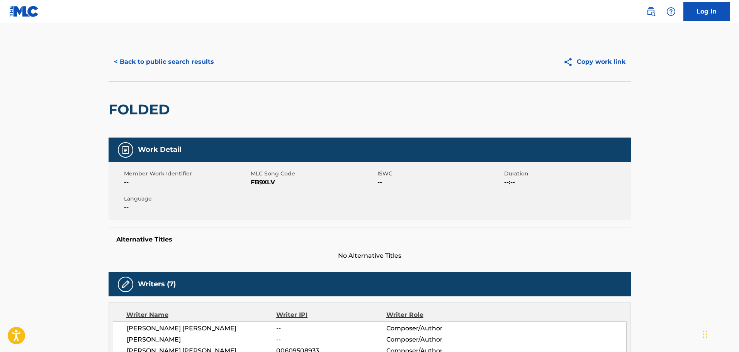
click at [268, 179] on span "FB9XLV" at bounding box center [313, 182] width 125 height 9
click at [139, 66] on button "< Back to public search results" at bounding box center [164, 61] width 111 height 19
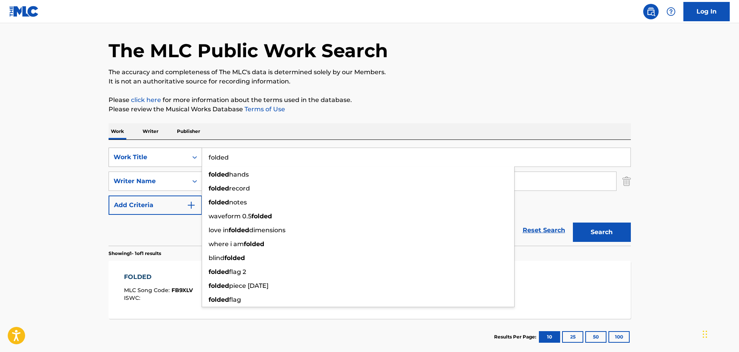
drag, startPoint x: 240, startPoint y: 164, endPoint x: 201, endPoint y: 159, distance: 39.3
click at [201, 159] on div "SearchWithCriteria885df6e4-1876-462c-8976-f7f90c982611 Work Title folded folded…" at bounding box center [370, 157] width 522 height 19
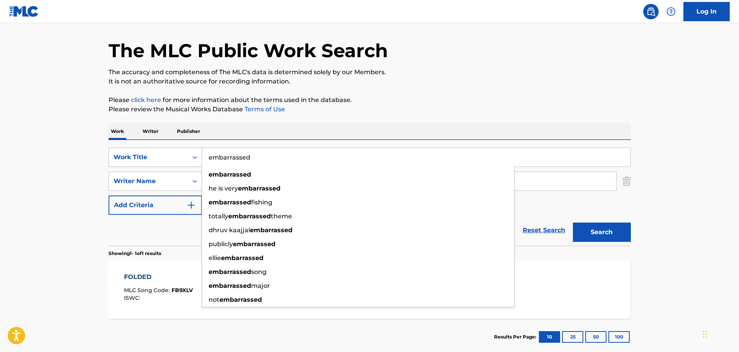
type input "embarrassed"
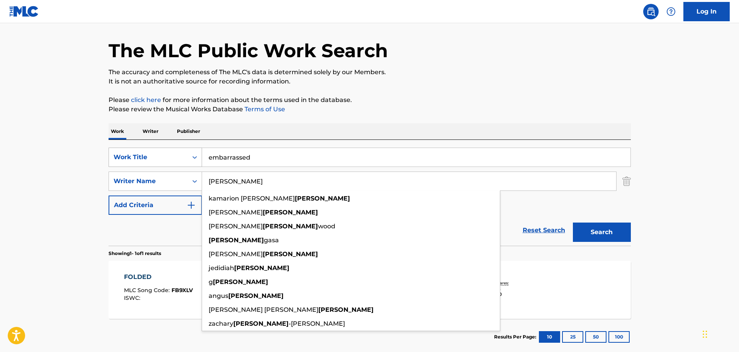
type input "webster"
click at [573, 223] on button "Search" at bounding box center [602, 232] width 58 height 19
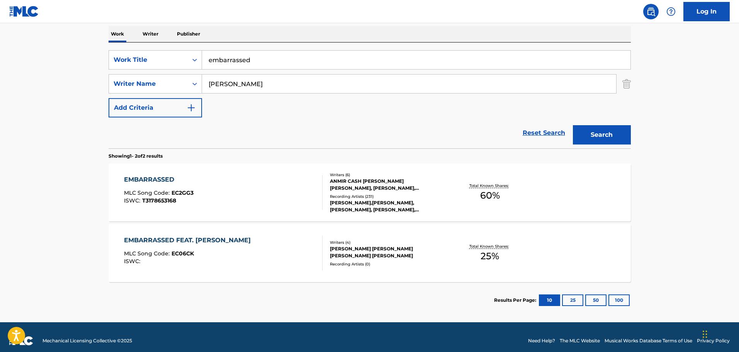
scroll to position [129, 0]
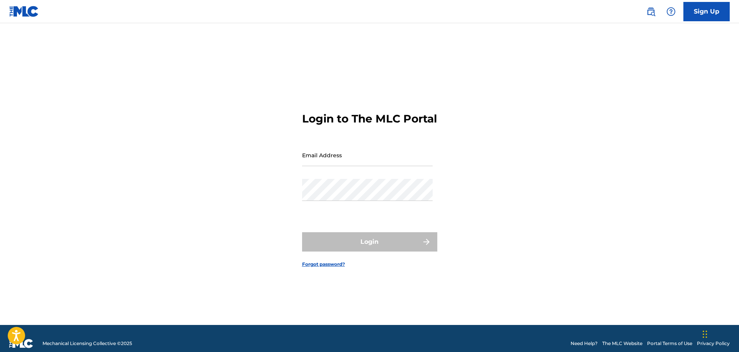
click at [645, 11] on link at bounding box center [650, 11] width 15 height 15
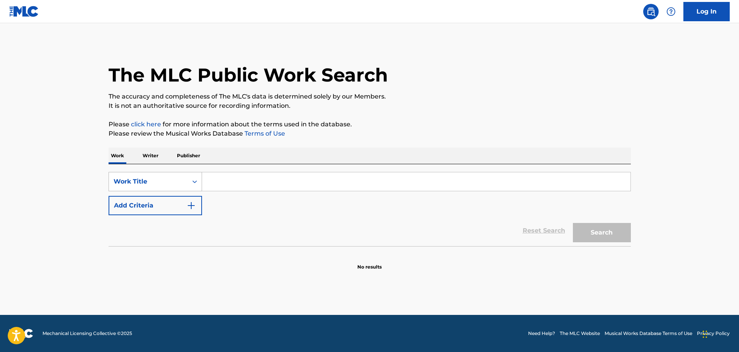
click at [166, 187] on div "Work Title" at bounding box center [148, 181] width 79 height 15
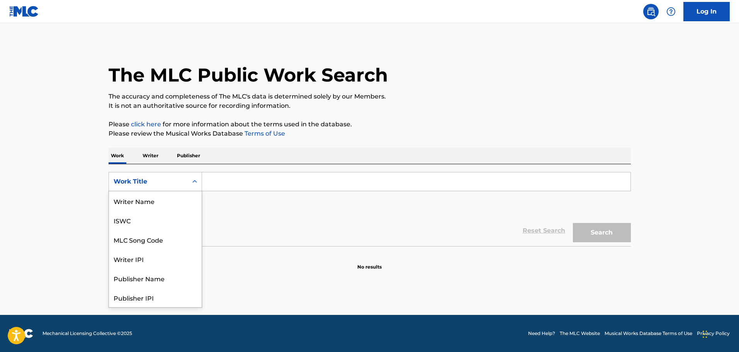
scroll to position [39, 0]
click at [155, 206] on div "MLC Song Code" at bounding box center [155, 200] width 93 height 19
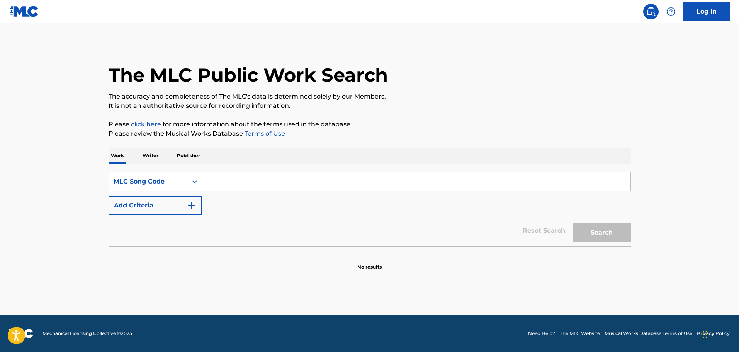
drag, startPoint x: 235, startPoint y: 186, endPoint x: 245, endPoint y: 186, distance: 10.0
click at [235, 186] on input "Search Form" at bounding box center [416, 181] width 429 height 19
paste input "DC08ZA"
type input "DC08ZA"
click at [589, 227] on button "Search" at bounding box center [602, 232] width 58 height 19
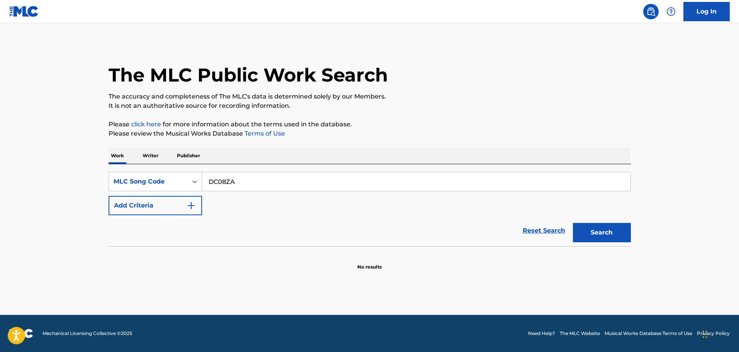
click at [618, 236] on button "Search" at bounding box center [602, 232] width 58 height 19
click at [185, 185] on div "MLC Song Code" at bounding box center [148, 181] width 79 height 15
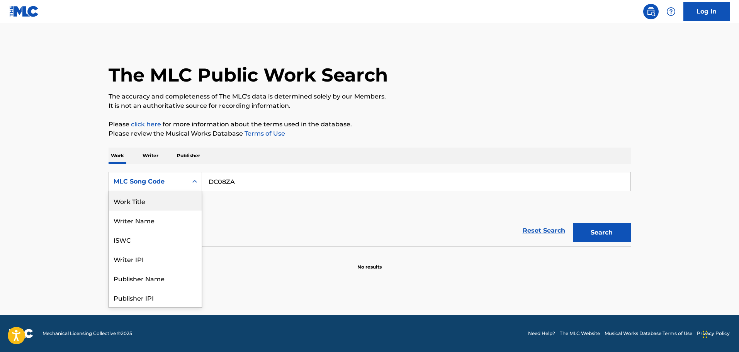
click at [173, 206] on div "Work Title" at bounding box center [155, 200] width 93 height 19
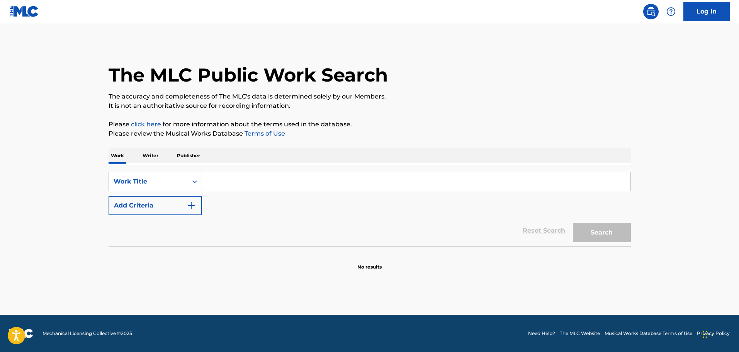
click at [236, 181] on input "Search Form" at bounding box center [416, 181] width 429 height 19
type input "4x4"
click at [109, 196] on button "Add Criteria" at bounding box center [156, 205] width 94 height 19
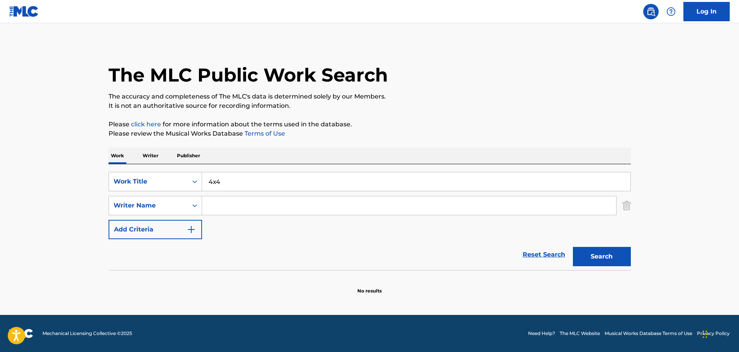
click at [272, 202] on input "Search Form" at bounding box center [409, 205] width 414 height 19
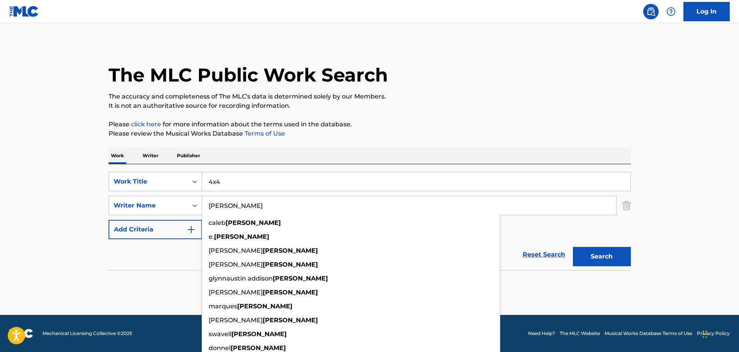
type input "toliver"
click at [573, 247] on button "Search" at bounding box center [602, 256] width 58 height 19
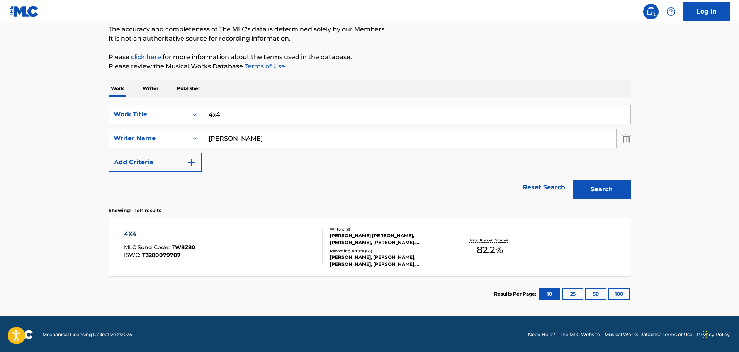
scroll to position [68, 0]
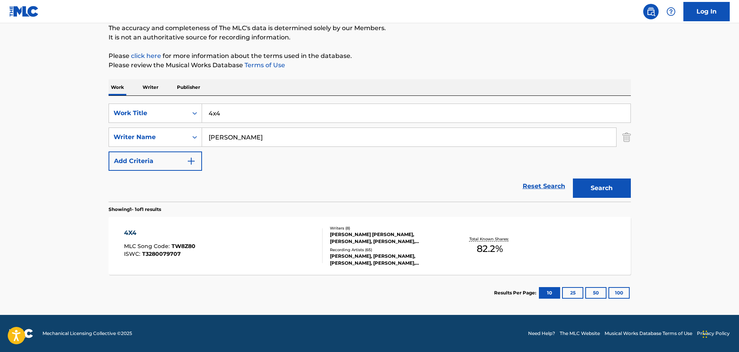
click at [278, 244] on div "4X4 MLC Song Code : TW8Z80 ISWC : T3280079707" at bounding box center [223, 245] width 199 height 35
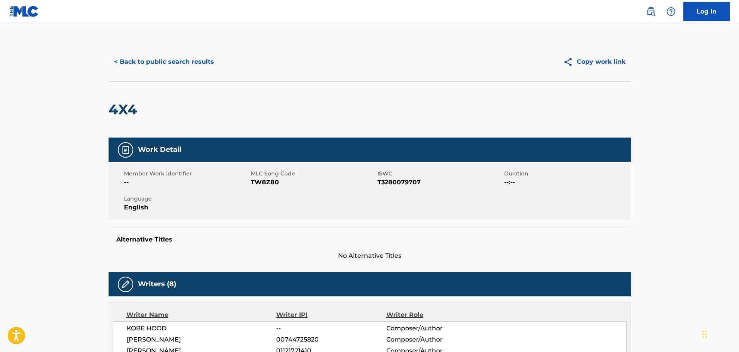
click at [269, 182] on span "TW8Z80" at bounding box center [313, 182] width 125 height 9
copy span "TW8Z80"
click at [133, 61] on button "< Back to public search results" at bounding box center [164, 61] width 111 height 19
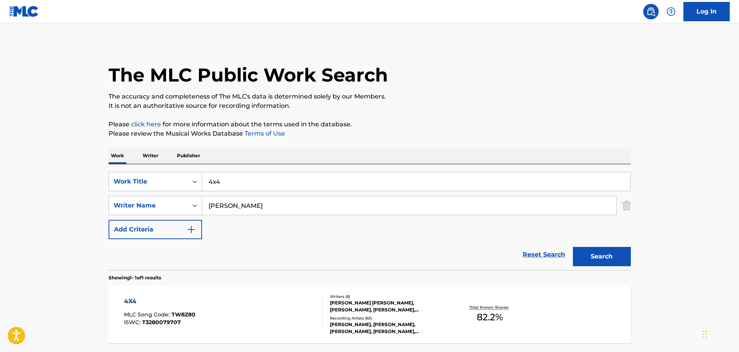
scroll to position [24, 0]
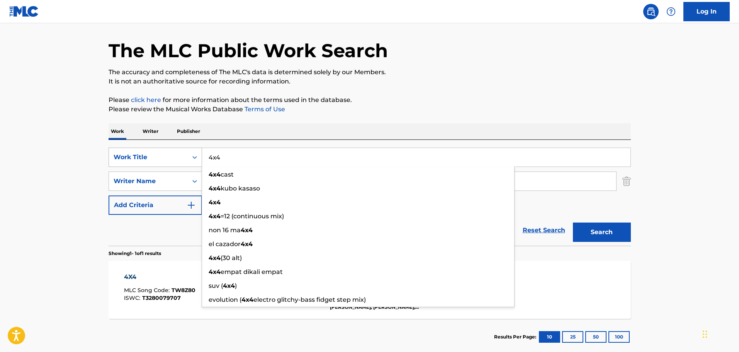
drag, startPoint x: 225, startPoint y: 155, endPoint x: 196, endPoint y: 159, distance: 29.2
click at [196, 159] on div "SearchWithCriteria9b3123dd-ef9c-4f1b-82eb-4fbab7da02d0 Work Title 4x4 4x4 cast …" at bounding box center [370, 157] width 522 height 19
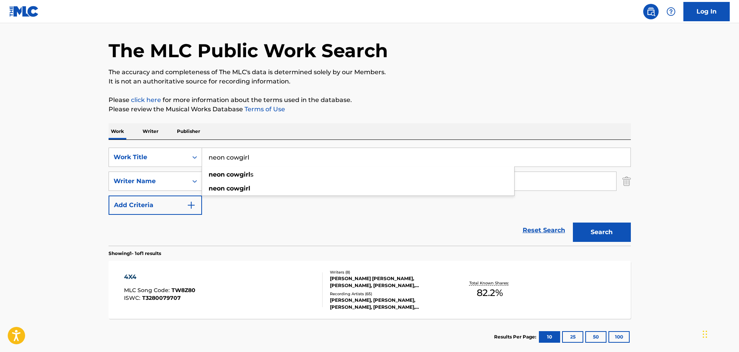
type input "neon cowgirl"
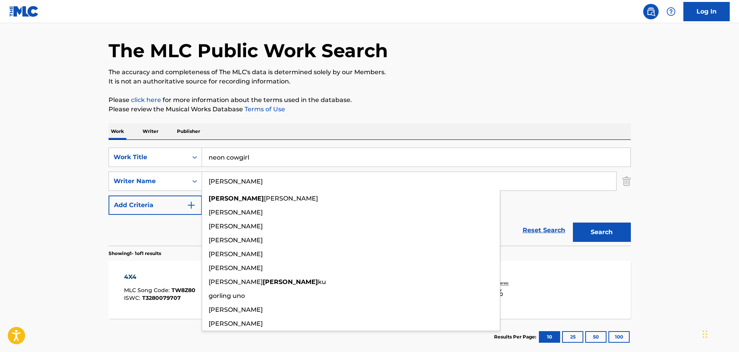
type input "gorley"
click at [573, 223] on button "Search" at bounding box center [602, 232] width 58 height 19
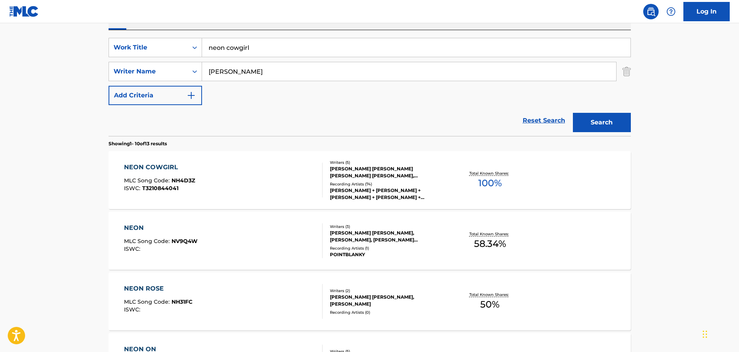
scroll to position [179, 0]
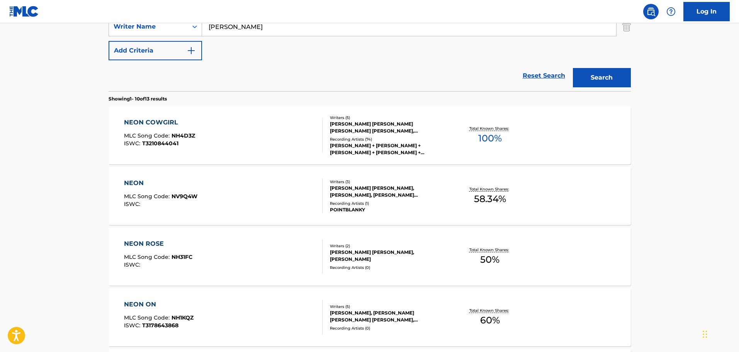
click at [239, 122] on div "NEON COWGIRL MLC Song Code : NH4D3Z ISWC : T3210844041" at bounding box center [223, 135] width 199 height 35
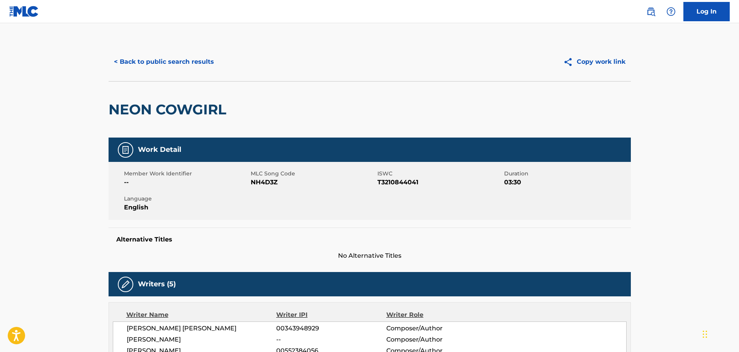
click at [266, 184] on span "NH4D3Z" at bounding box center [313, 182] width 125 height 9
copy span "NH4D3Z"
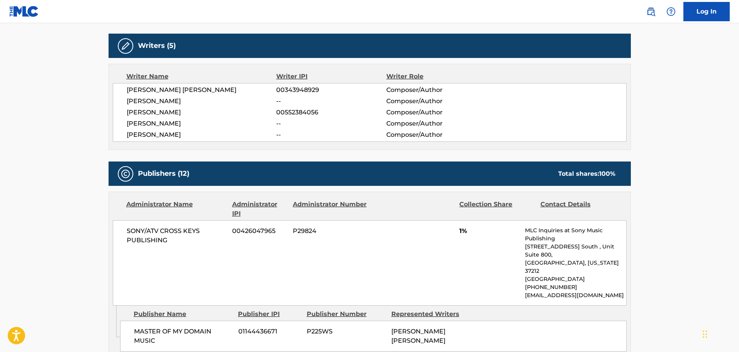
scroll to position [116, 0]
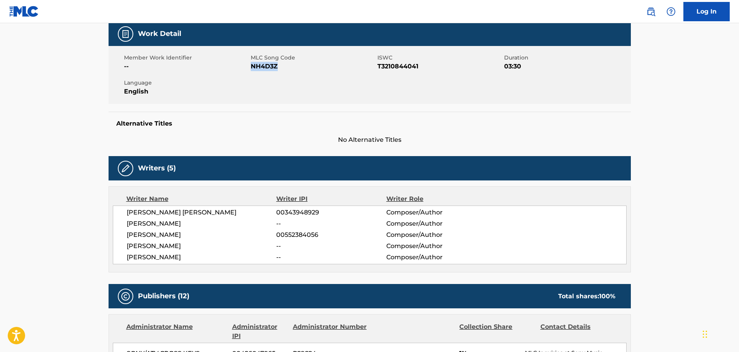
click at [265, 66] on span "NH4D3Z" at bounding box center [313, 66] width 125 height 9
click at [264, 66] on span "NH4D3Z" at bounding box center [313, 66] width 125 height 9
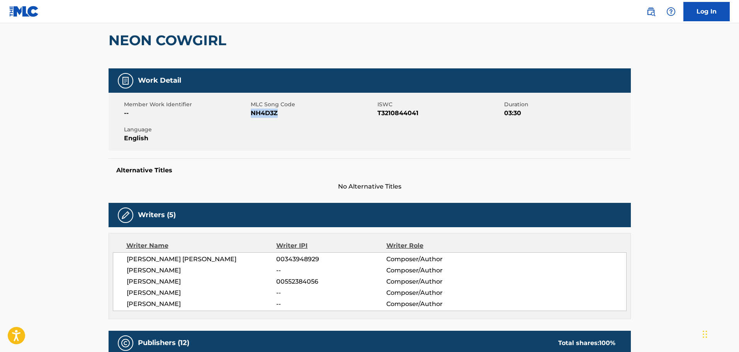
scroll to position [0, 0]
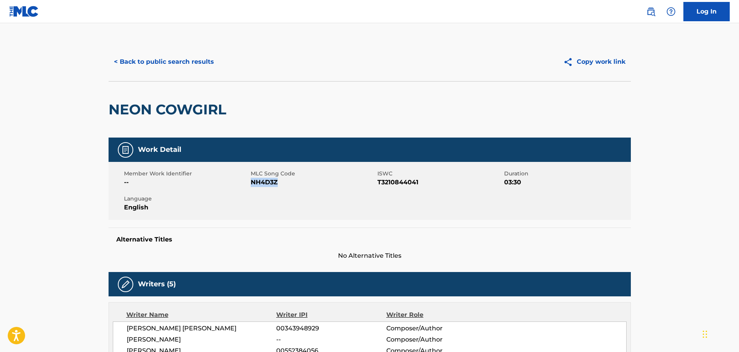
click at [109, 61] on button "< Back to public search results" at bounding box center [164, 61] width 111 height 19
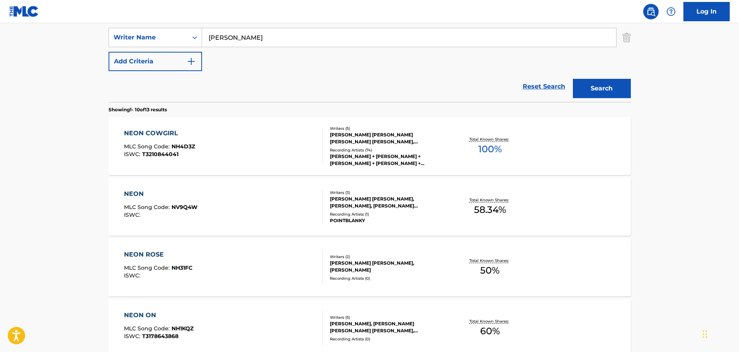
scroll to position [30, 0]
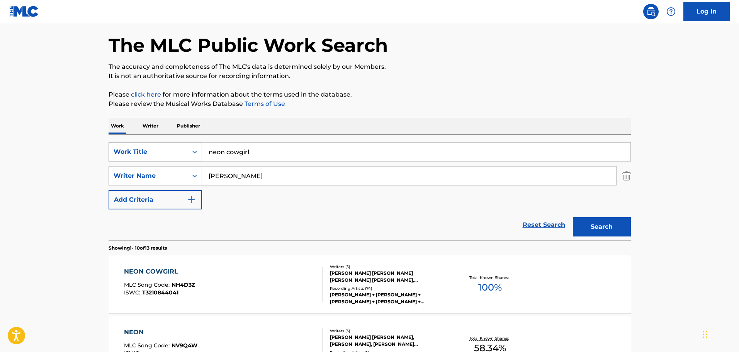
drag, startPoint x: 206, startPoint y: 153, endPoint x: 187, endPoint y: 150, distance: 19.9
click at [187, 150] on div "SearchWithCriteria9b3123dd-ef9c-4f1b-82eb-4fbab7da02d0 Work Title neon cowgirl" at bounding box center [370, 151] width 522 height 19
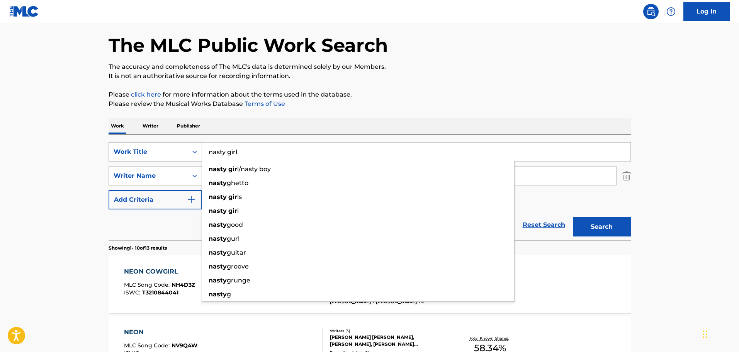
type input "nasty girl"
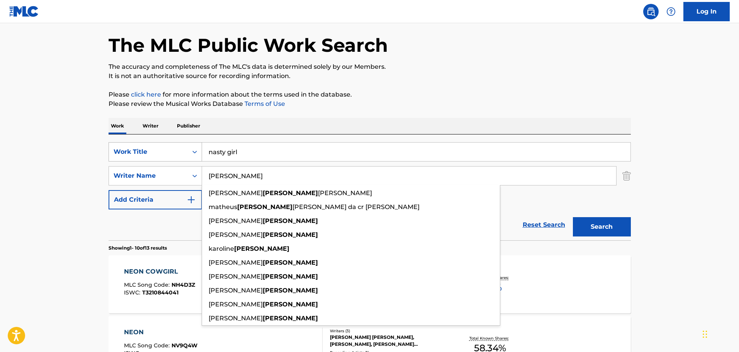
type input "wallace"
click at [573, 217] on button "Search" at bounding box center [602, 226] width 58 height 19
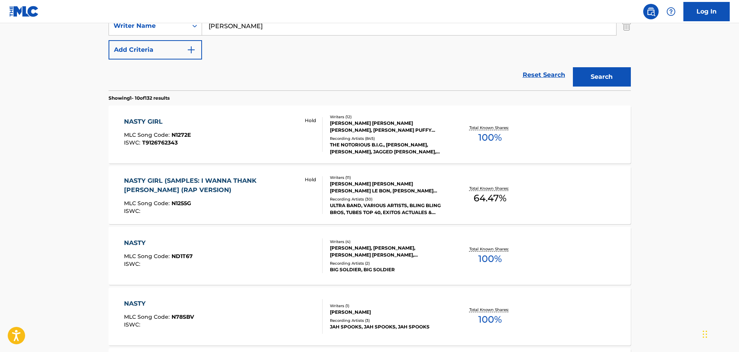
scroll to position [146, 0]
